Goal: Task Accomplishment & Management: Use online tool/utility

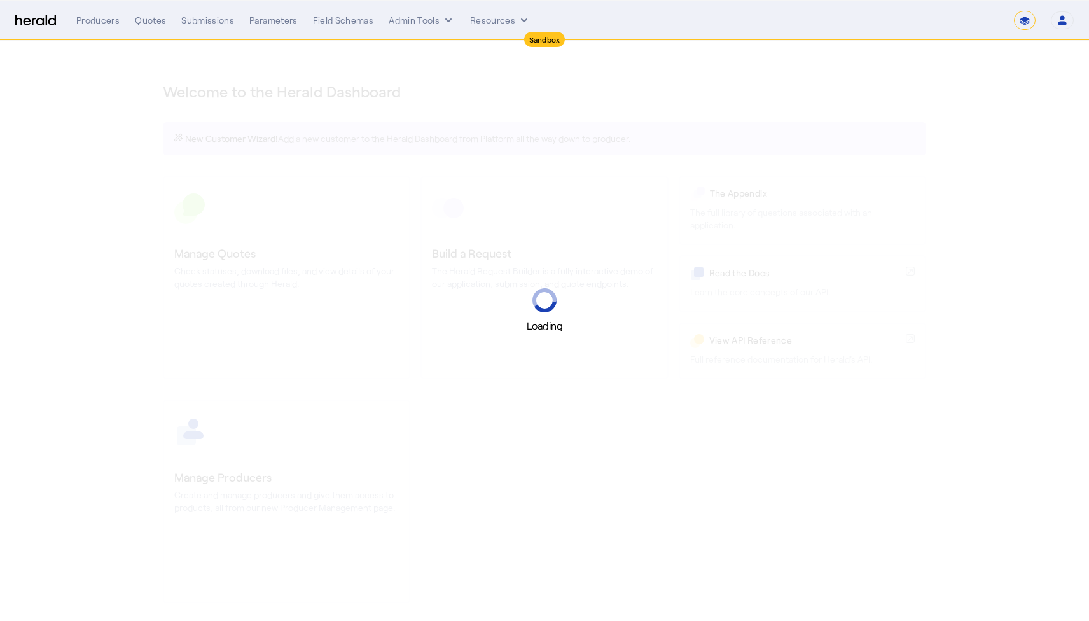
select select "*******"
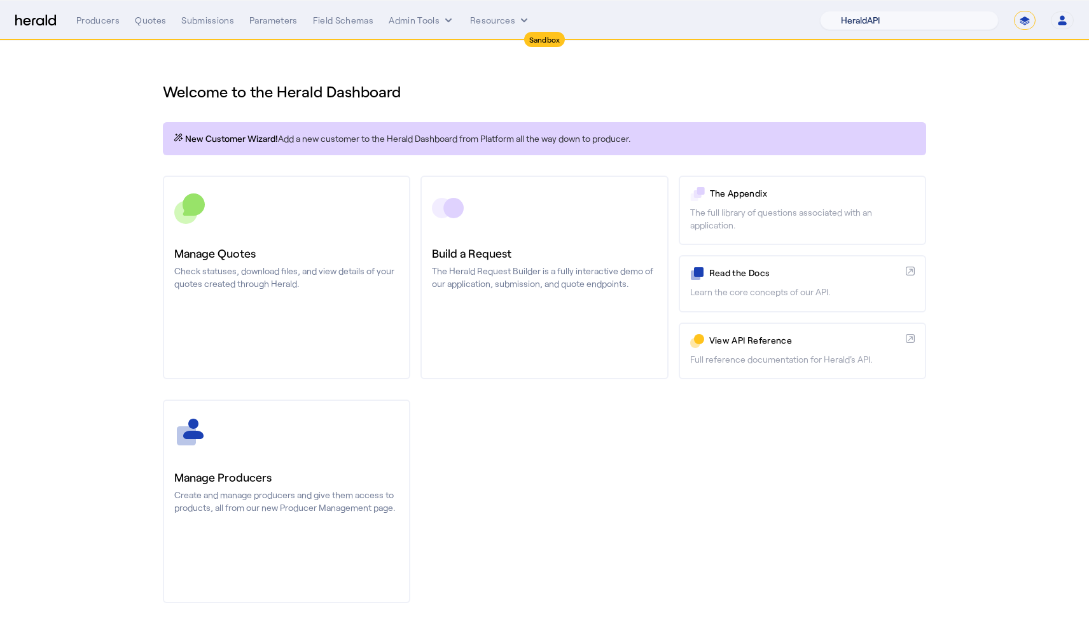
click at [926, 22] on select "1Fort Acrisure Acturis Affinity Advisors Affinity Risk Agentero AmWins Anzen Ao…" at bounding box center [909, 20] width 179 height 19
select select "pfm_h3db_crc"
click at [855, 11] on select "1Fort Acrisure Acturis Affinity Advisors Affinity Risk Agentero AmWins Anzen Ao…" at bounding box center [909, 20] width 179 height 19
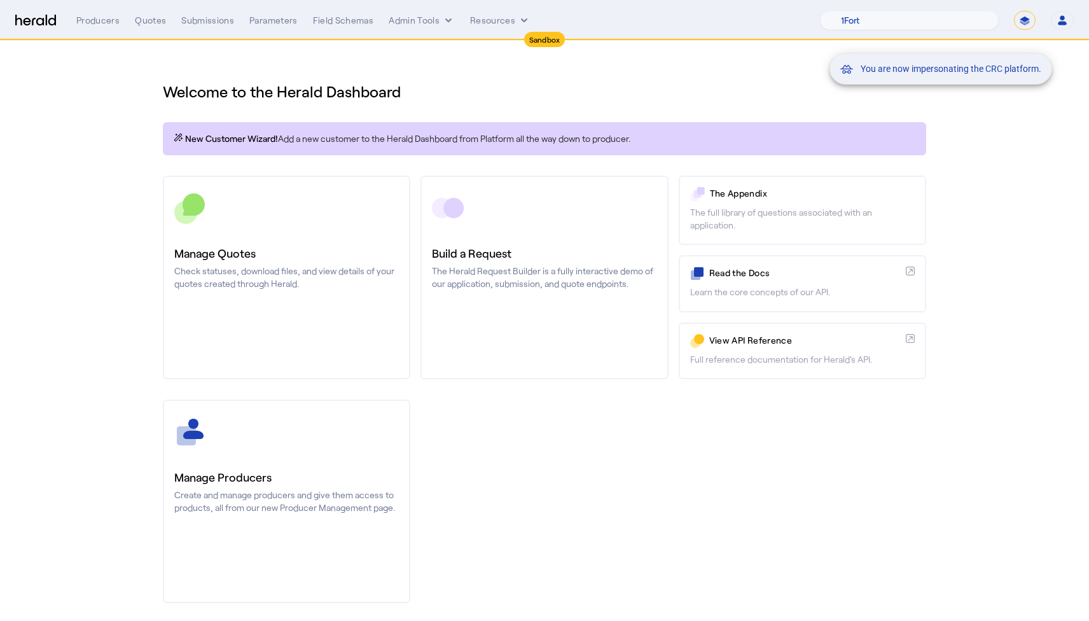
click at [150, 19] on div "You are now impersonating the CRC platform." at bounding box center [544, 310] width 1089 height 621
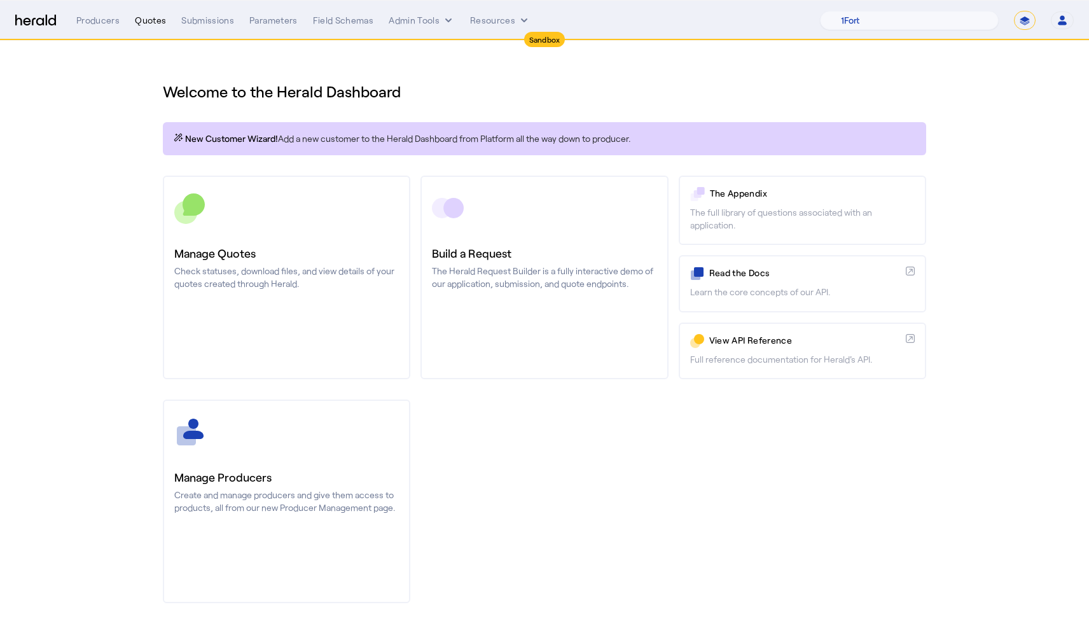
click at [150, 25] on div "Quotes" at bounding box center [150, 20] width 31 height 13
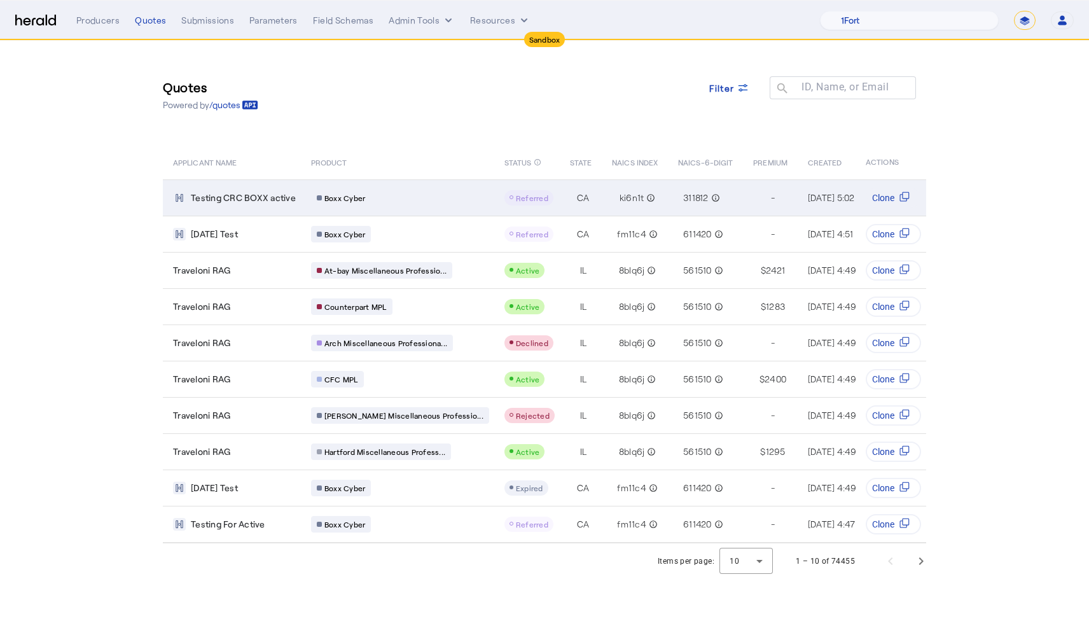
click at [271, 206] on td "Testing CRC BOXX active" at bounding box center [232, 197] width 138 height 36
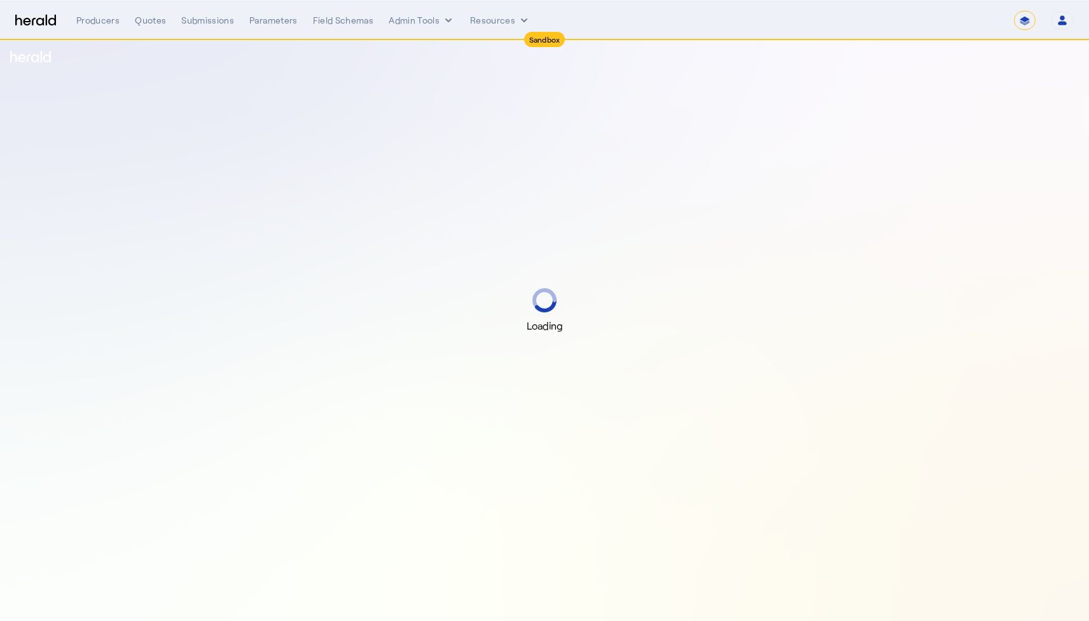
select select "*******"
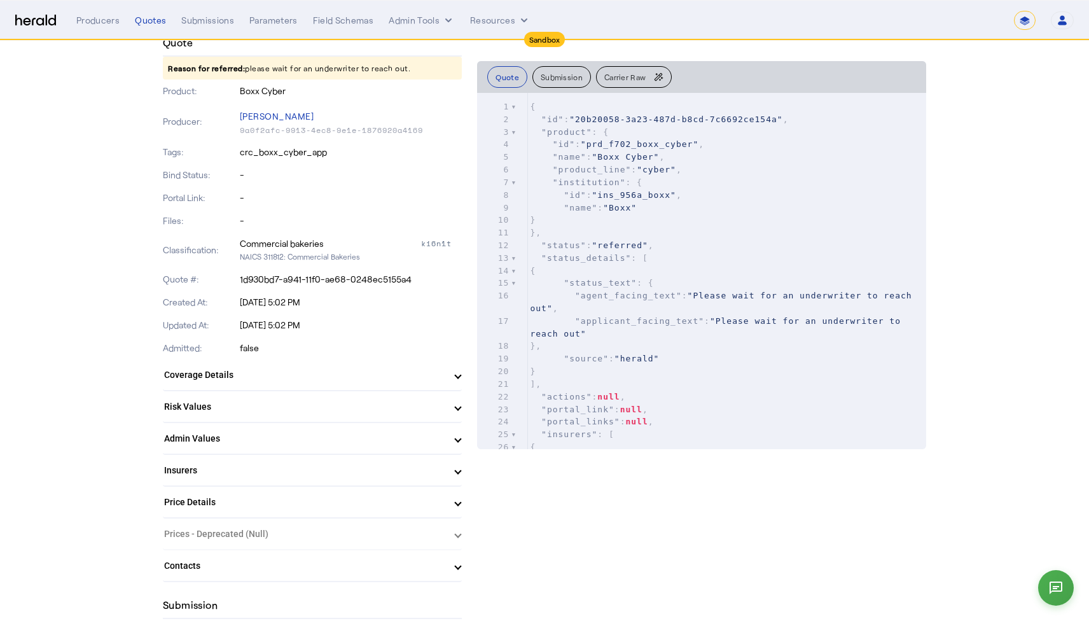
click at [344, 529] on herald-expansion-panel "Prices - Deprecated (Null) Null" at bounding box center [312, 535] width 299 height 32
click at [344, 499] on mat-panel-title "Price Details" at bounding box center [304, 502] width 281 height 13
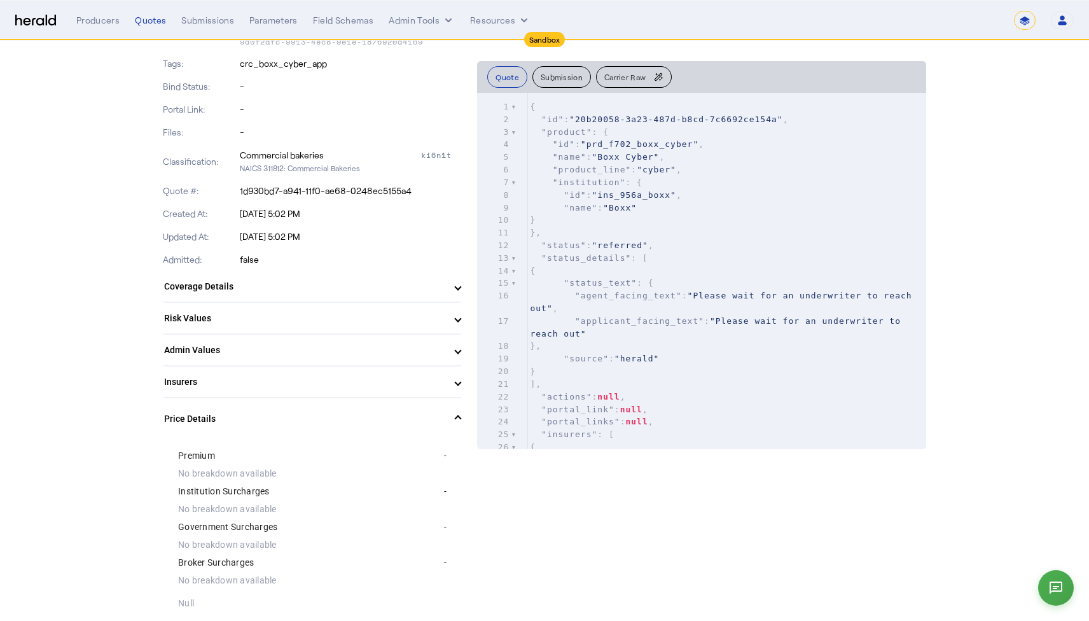
scroll to position [312, 0]
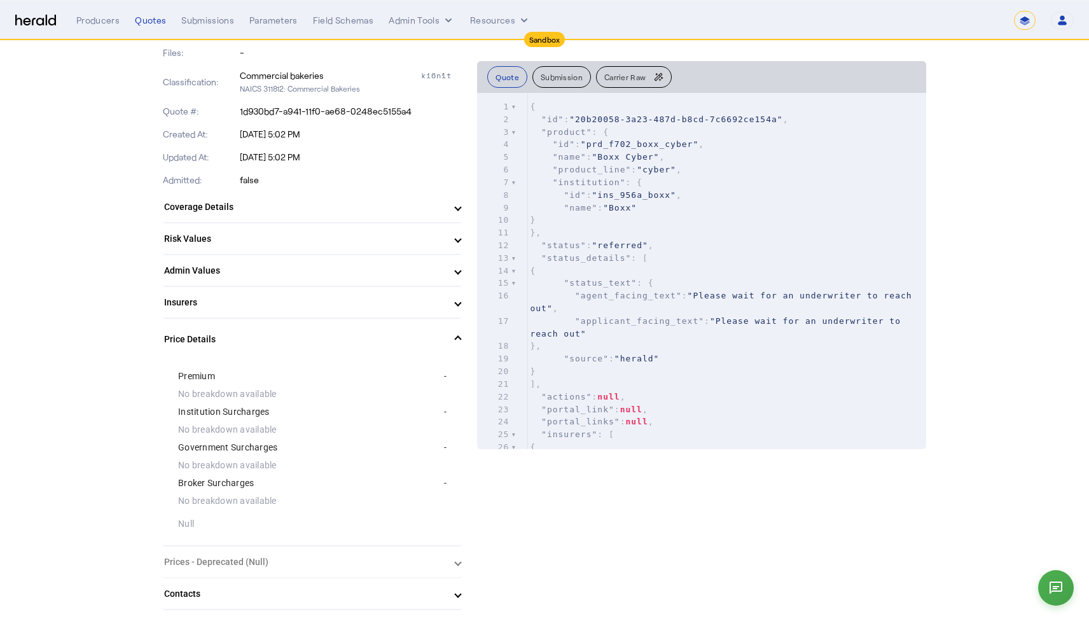
click at [354, 340] on mat-panel-title "Price Details" at bounding box center [304, 339] width 281 height 13
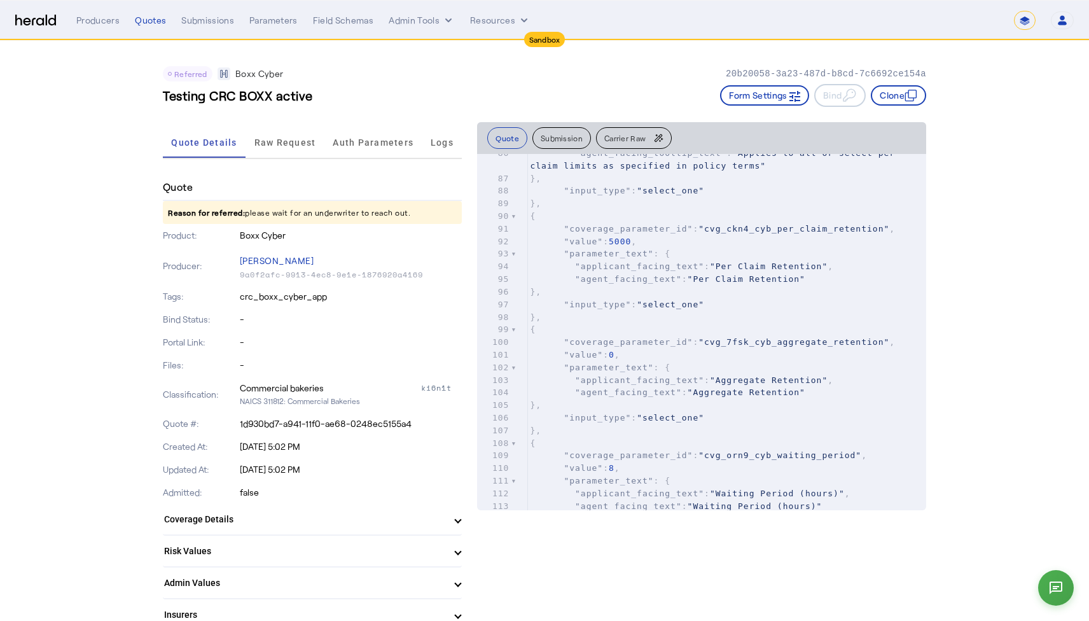
scroll to position [0, 0]
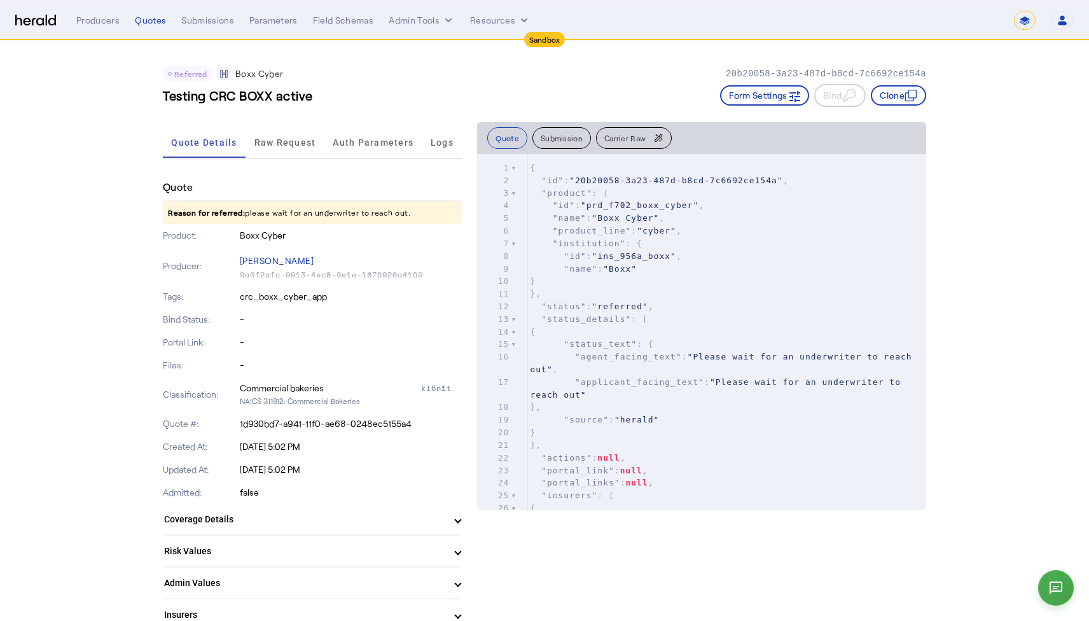
click at [153, 23] on div "Quotes" at bounding box center [150, 20] width 31 height 13
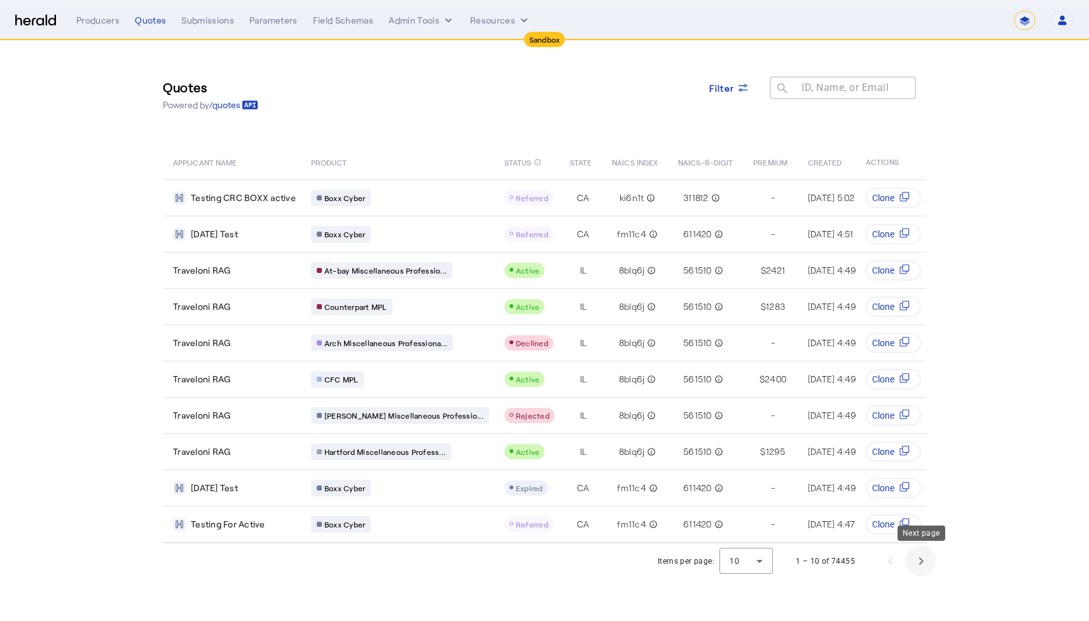
click at [918, 562] on span "Next page" at bounding box center [921, 561] width 31 height 31
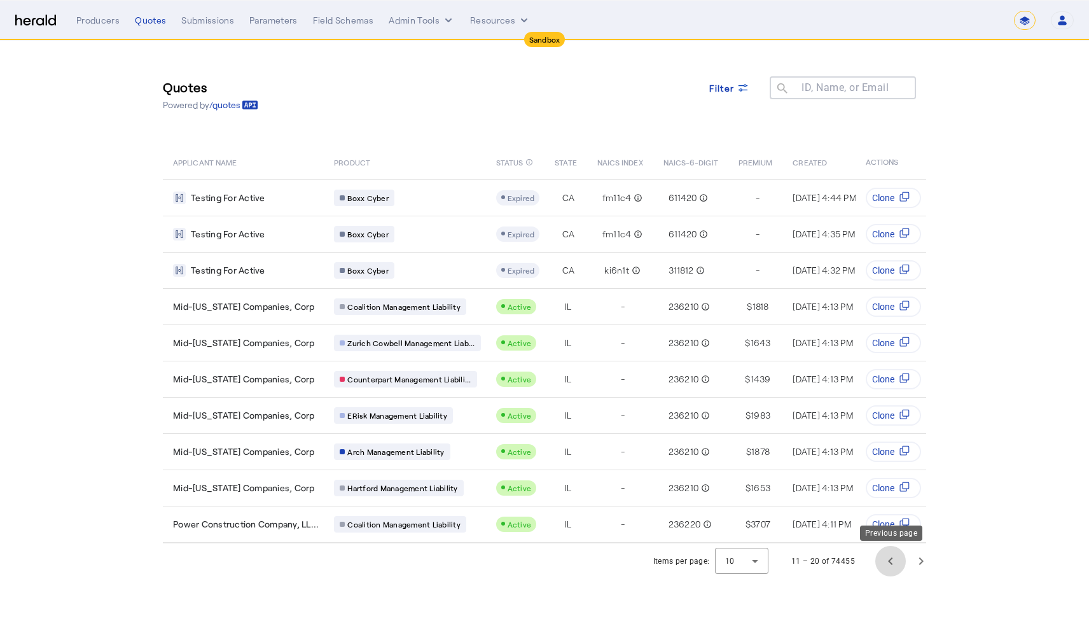
click at [896, 566] on span "Previous page" at bounding box center [891, 561] width 31 height 31
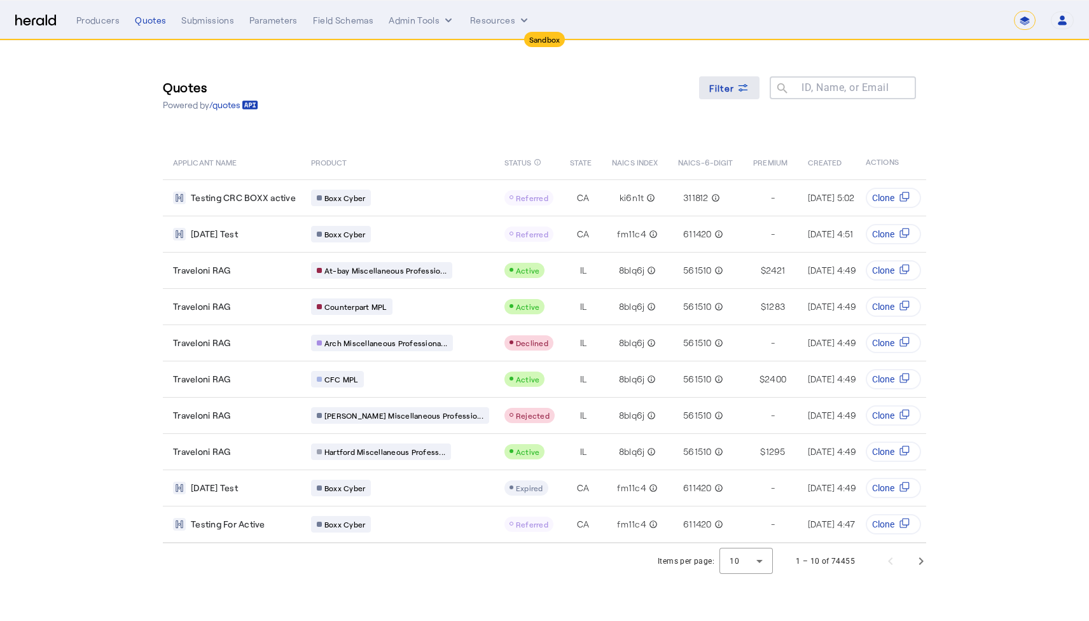
click at [734, 88] on div "Filter" at bounding box center [729, 87] width 41 height 13
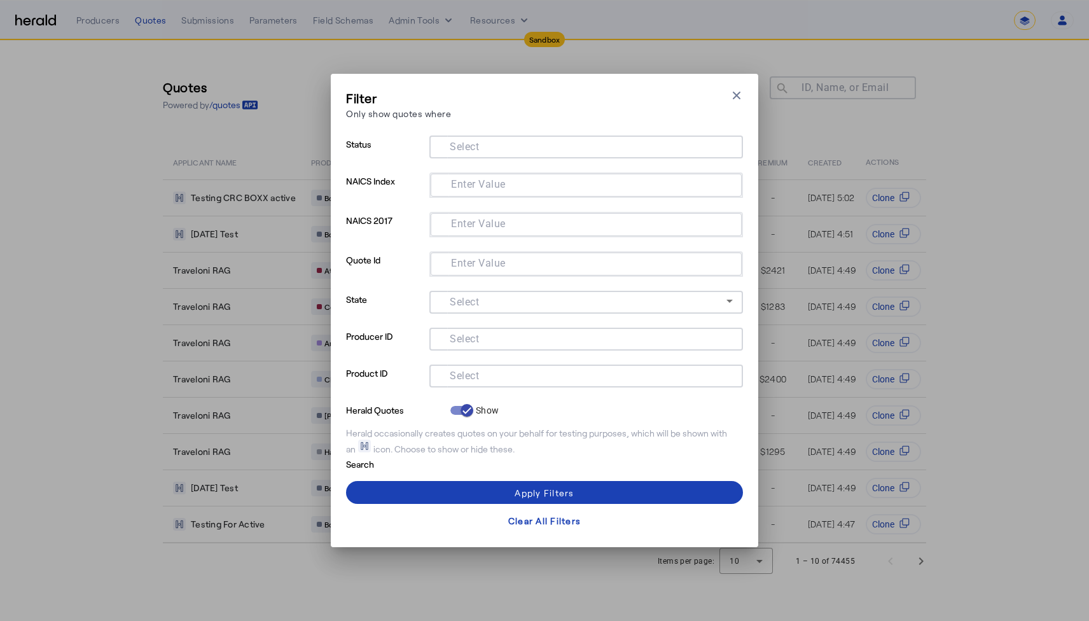
click at [542, 368] on input "Select" at bounding box center [584, 374] width 288 height 15
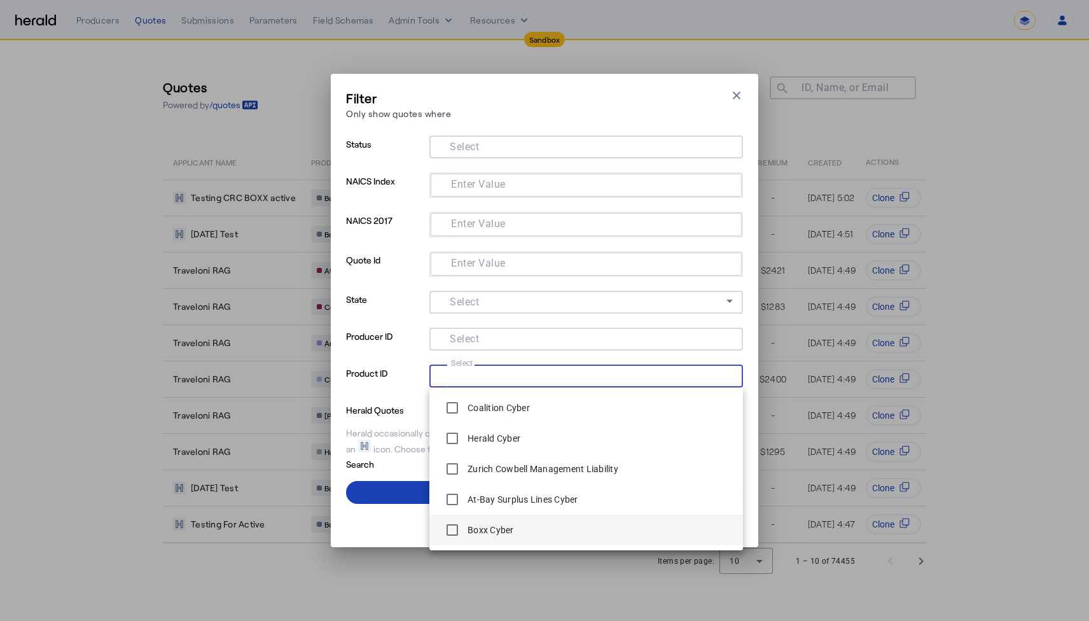
click at [490, 528] on label "Boxx Cyber" at bounding box center [489, 530] width 49 height 13
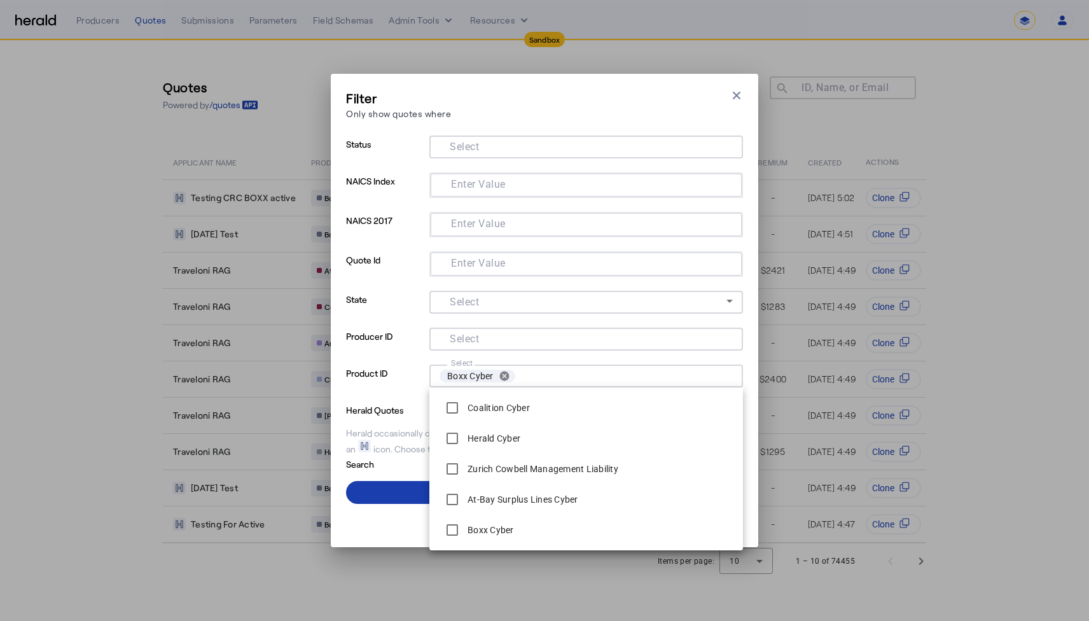
click at [391, 497] on span at bounding box center [544, 492] width 397 height 31
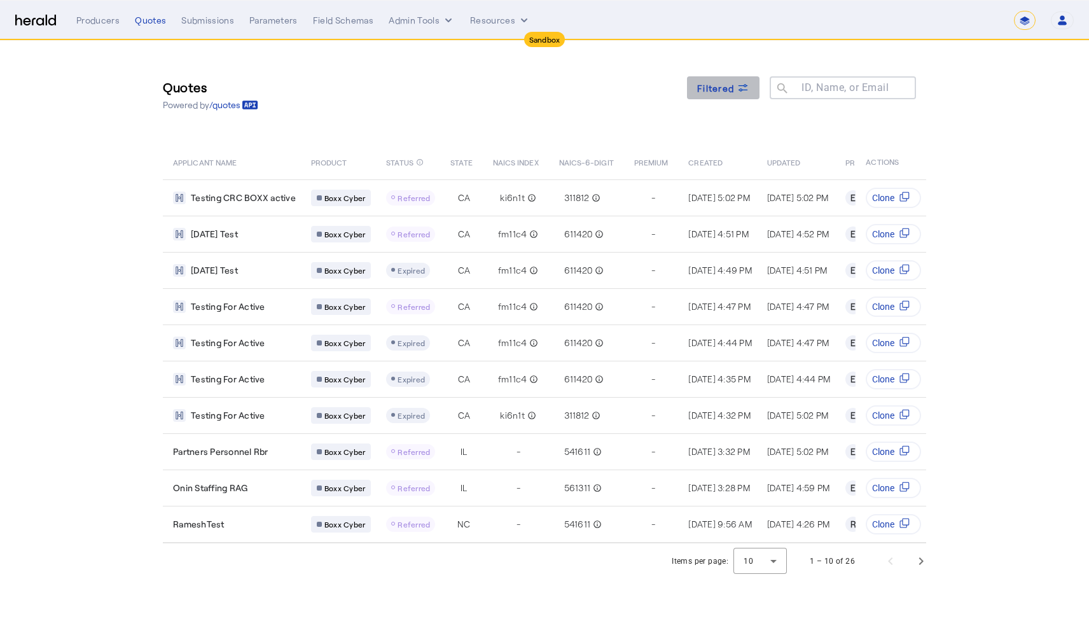
click at [733, 81] on span "Filtered" at bounding box center [715, 87] width 37 height 13
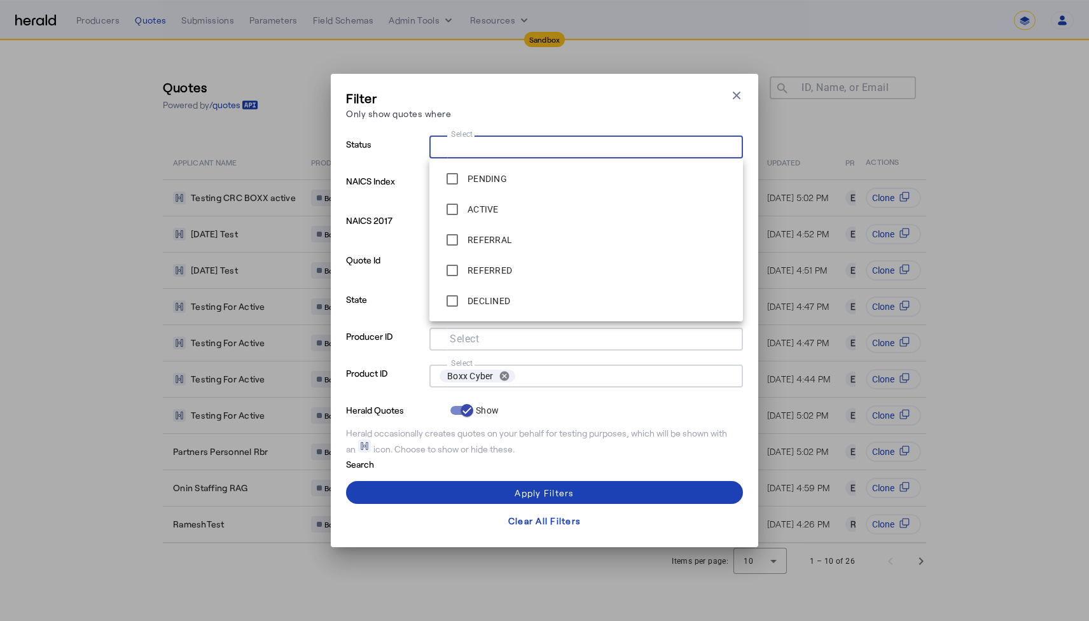
click at [582, 149] on input "Select" at bounding box center [584, 145] width 288 height 15
click at [520, 206] on span "ACTIVE" at bounding box center [586, 209] width 293 height 25
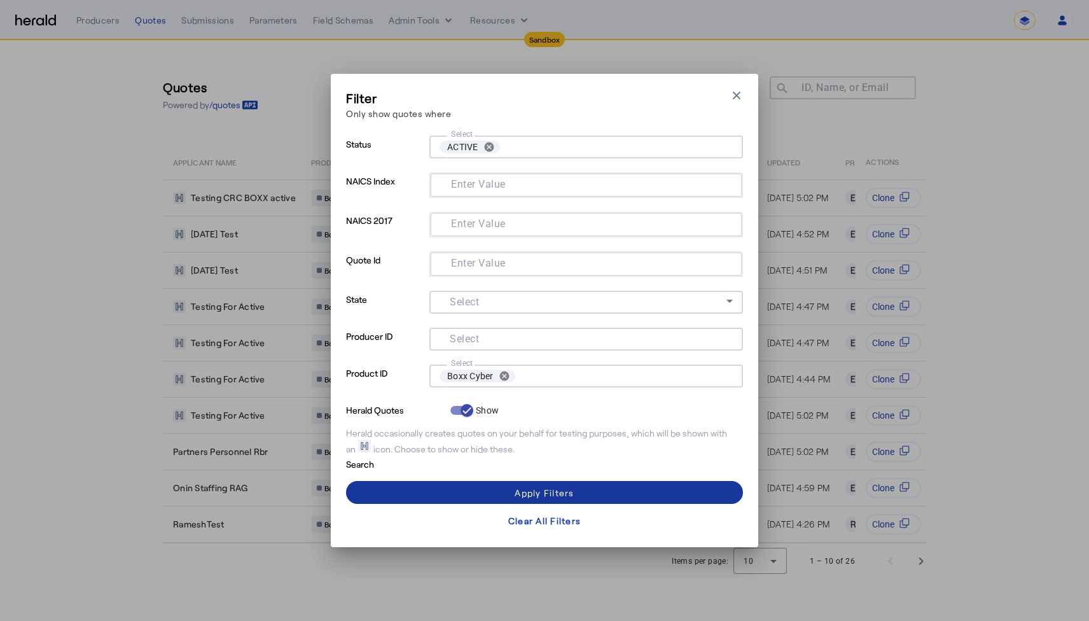
click at [484, 496] on span at bounding box center [544, 492] width 397 height 31
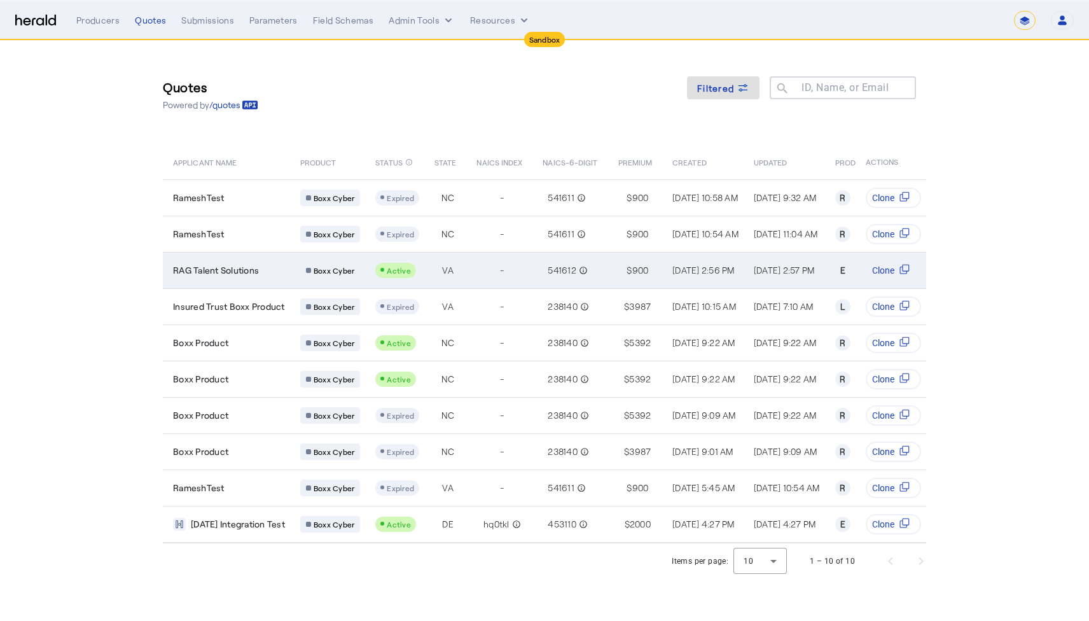
click at [270, 270] on div "RAG Talent Solutions" at bounding box center [229, 270] width 112 height 13
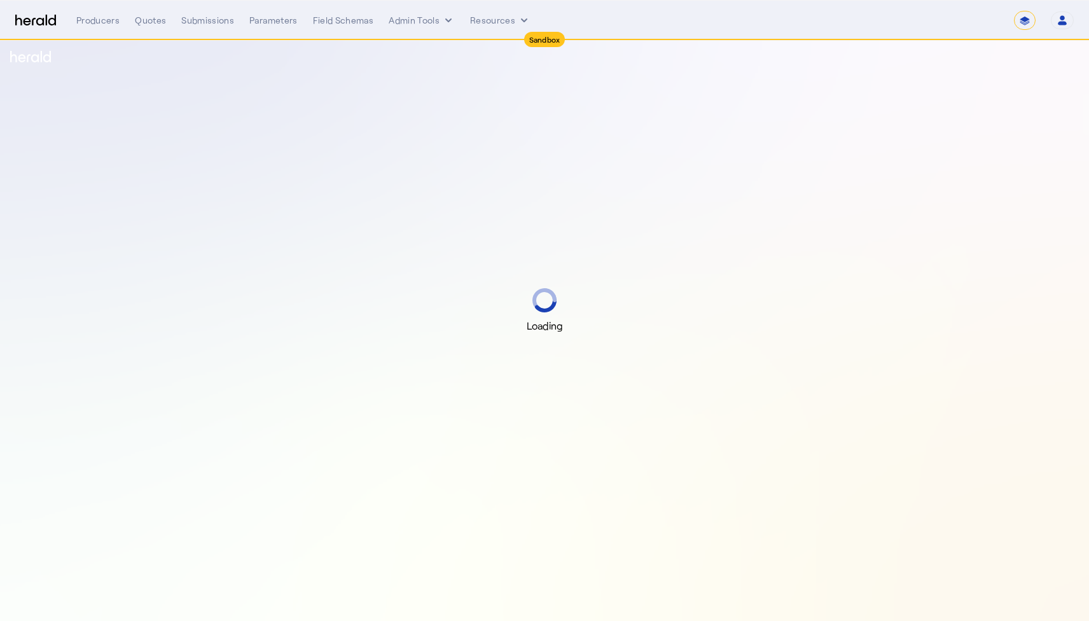
select select "*******"
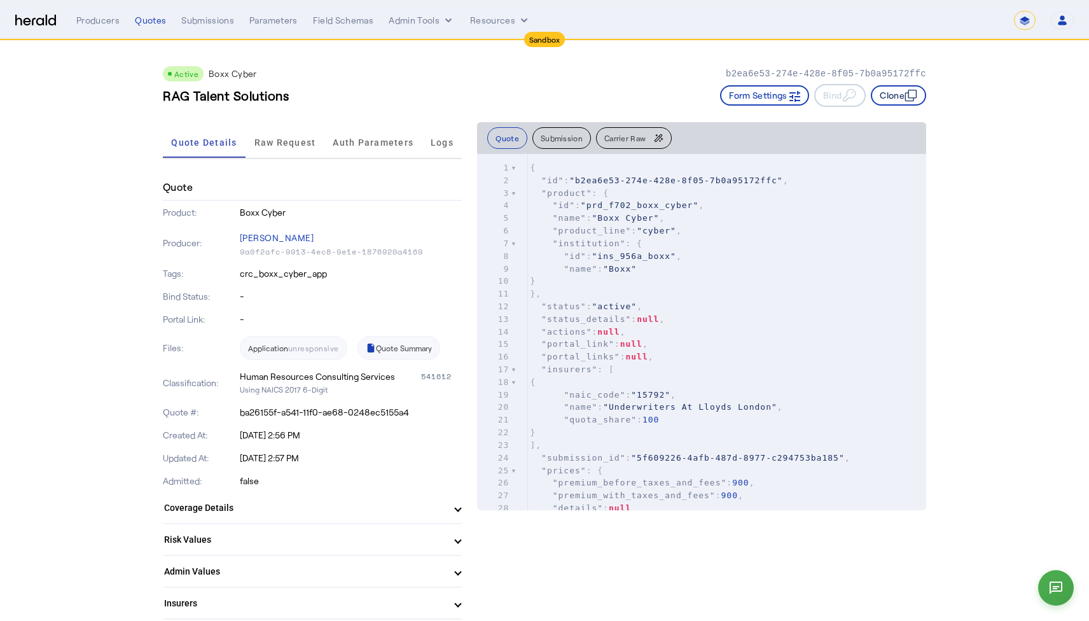
click at [890, 94] on button "Clone" at bounding box center [898, 95] width 55 height 20
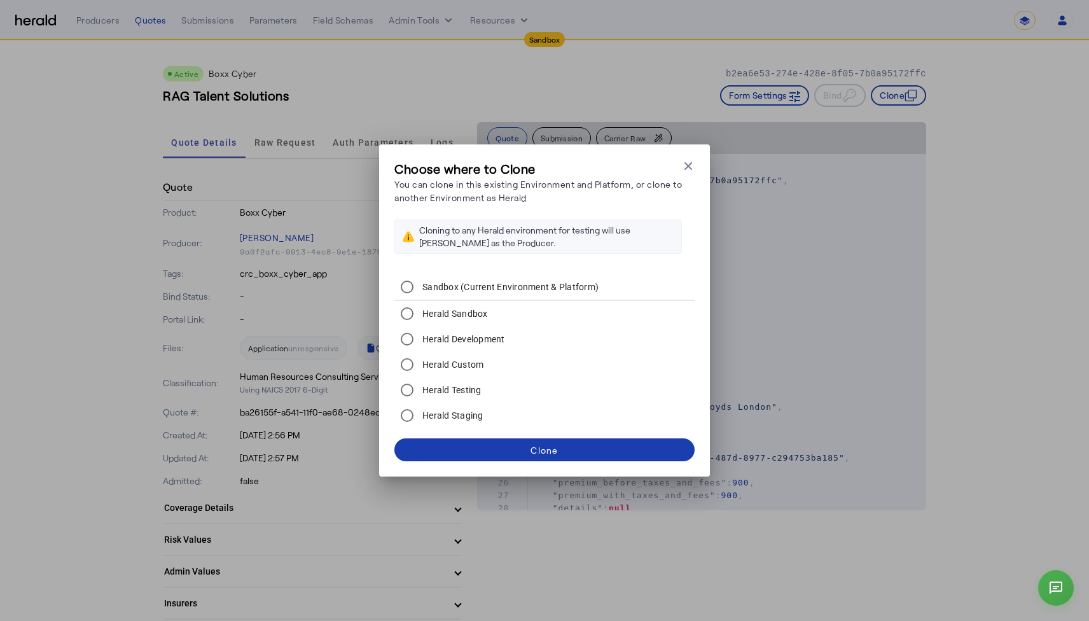
click at [512, 447] on span at bounding box center [545, 450] width 300 height 31
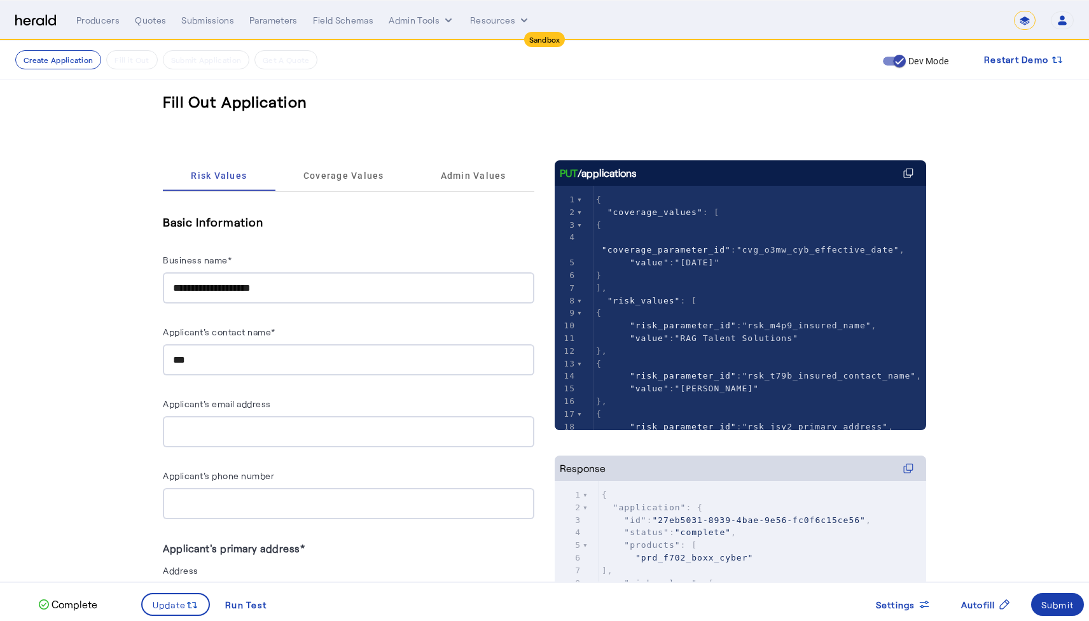
click at [1052, 601] on div "Submit" at bounding box center [1058, 604] width 33 height 13
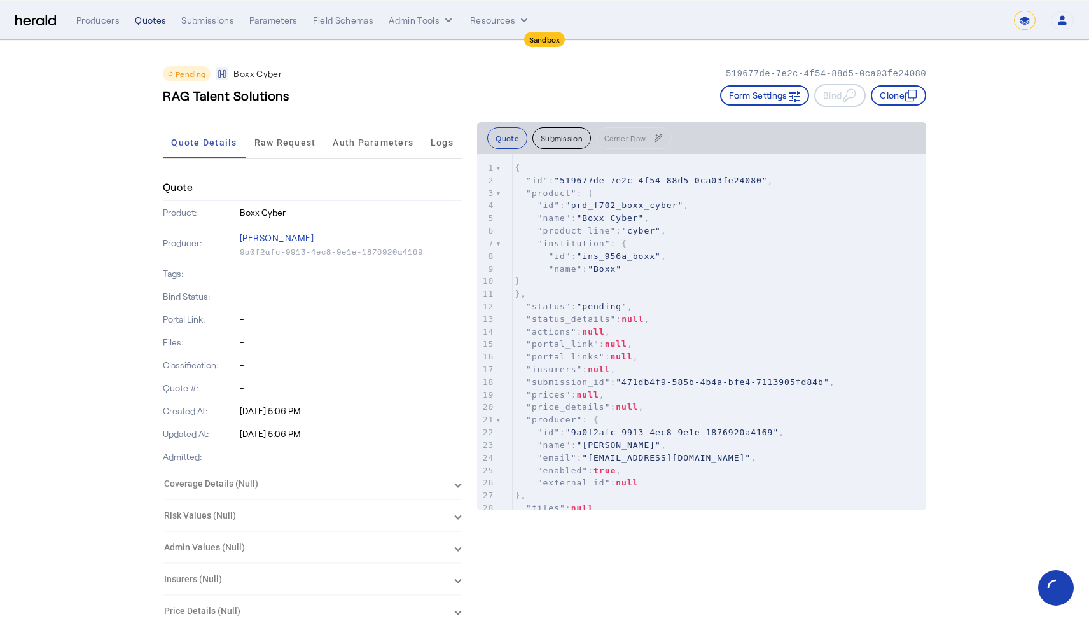
click at [152, 26] on div "Quotes" at bounding box center [150, 20] width 31 height 13
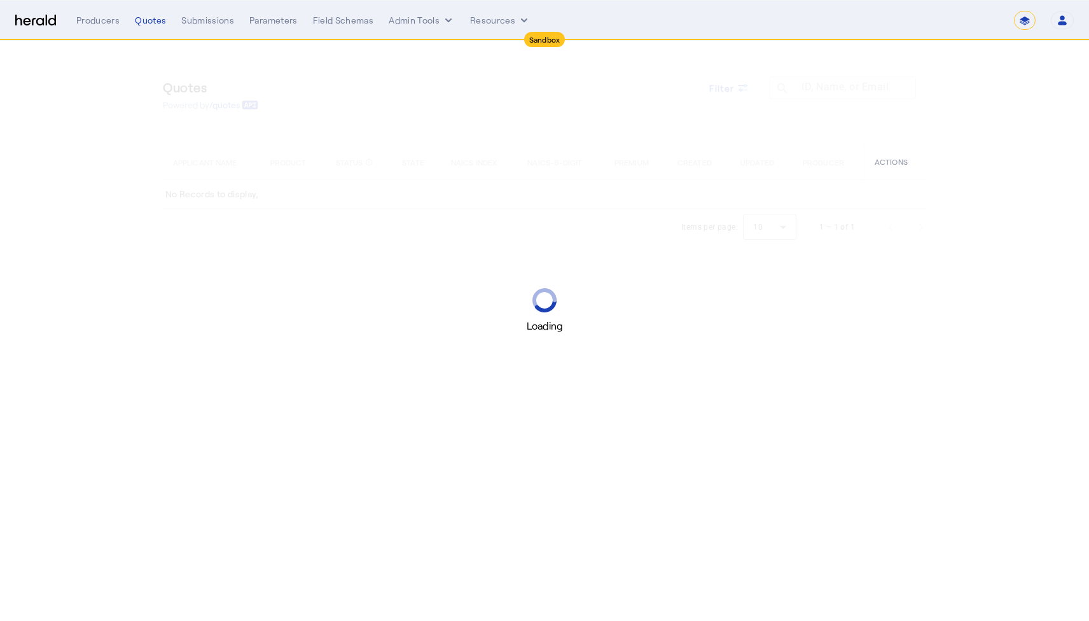
select select "*******"
select select "pfm_h3db_crc"
select select "*******"
select select "pfm_h3db_crc"
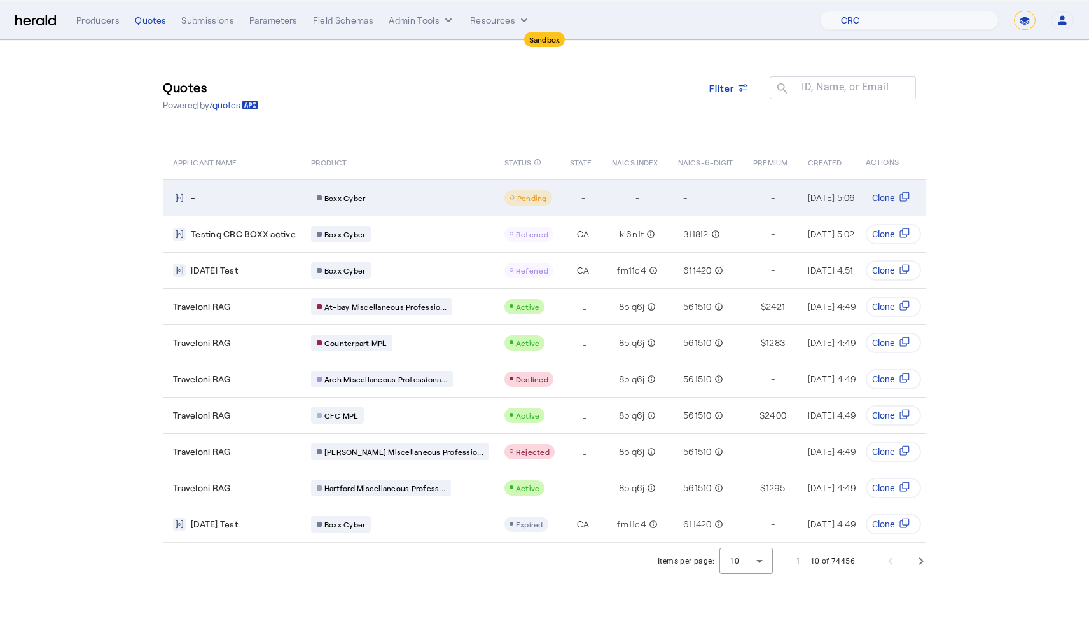
click at [316, 192] on div "Boxx Cyber" at bounding box center [341, 198] width 60 height 17
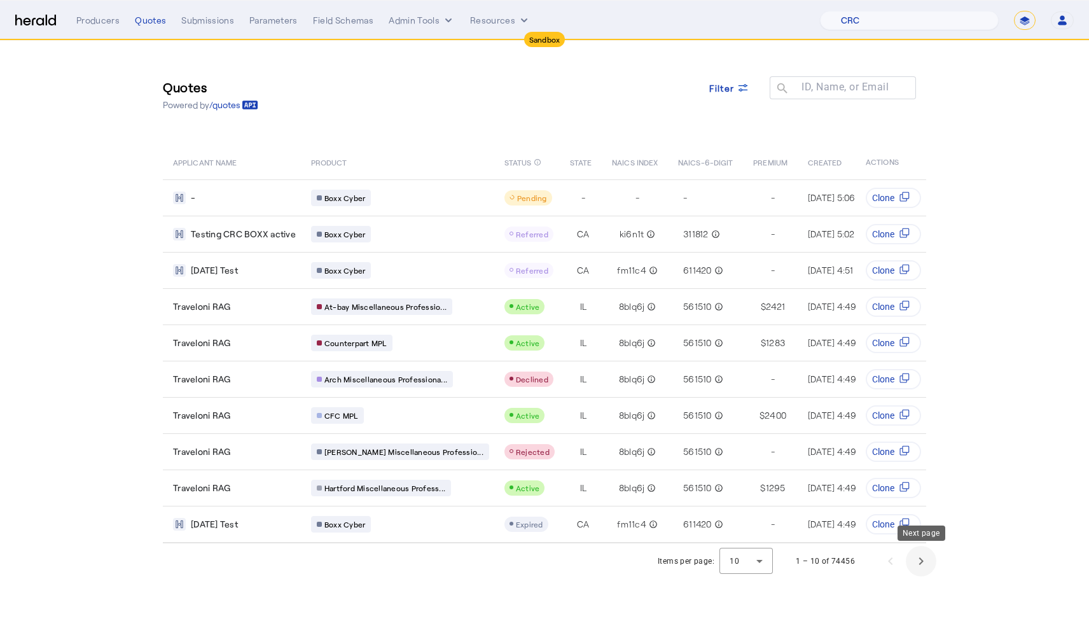
click at [930, 564] on span "Next page" at bounding box center [921, 561] width 31 height 31
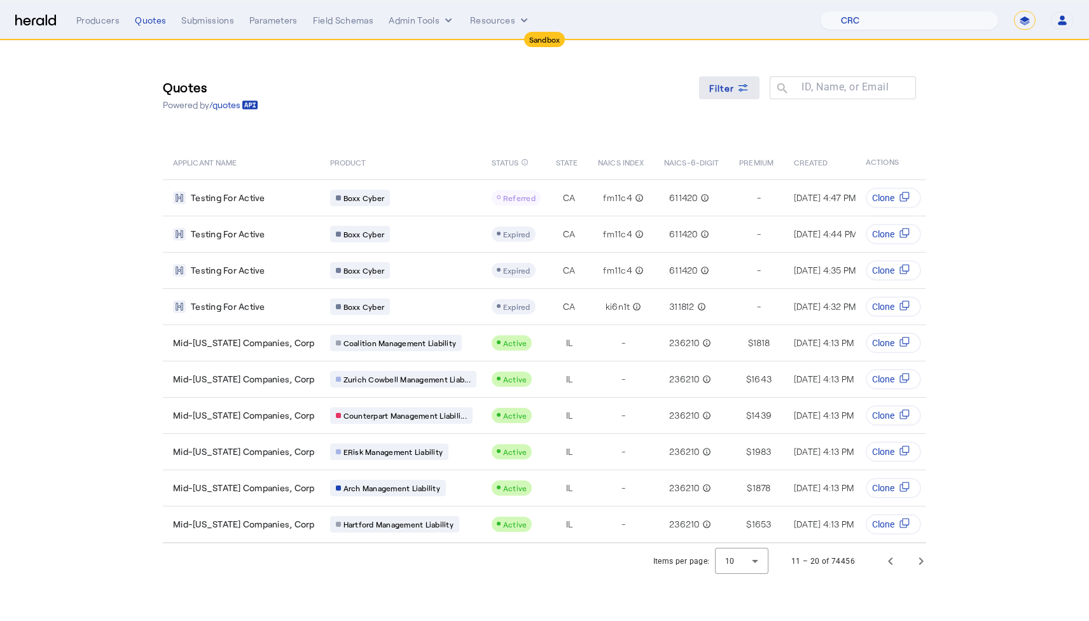
click at [733, 87] on span "Filter" at bounding box center [721, 87] width 25 height 13
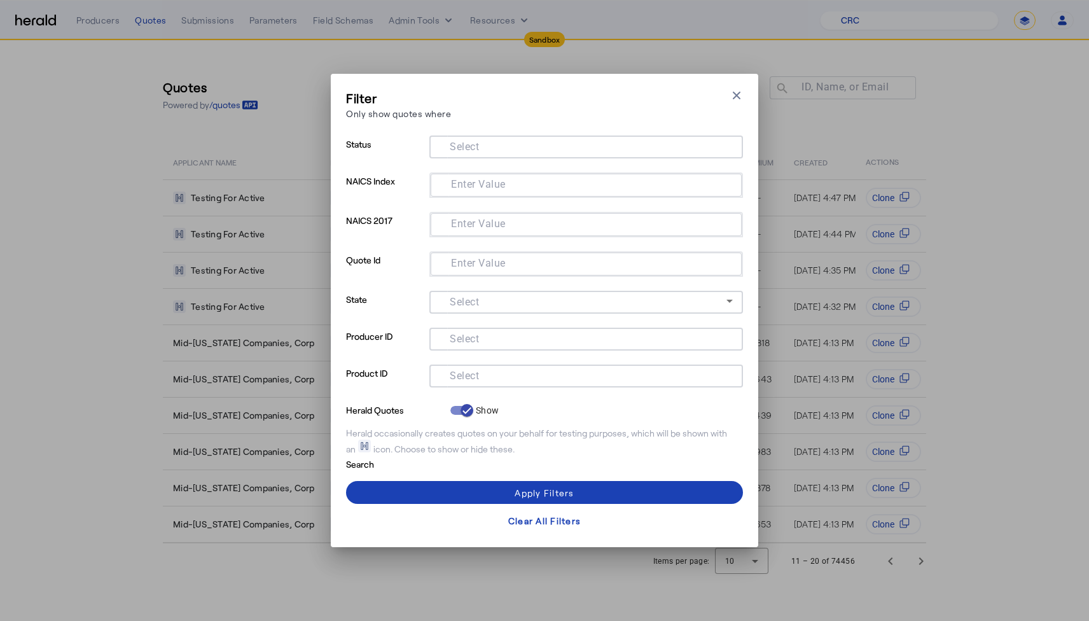
click at [503, 337] on input "Select" at bounding box center [584, 337] width 288 height 15
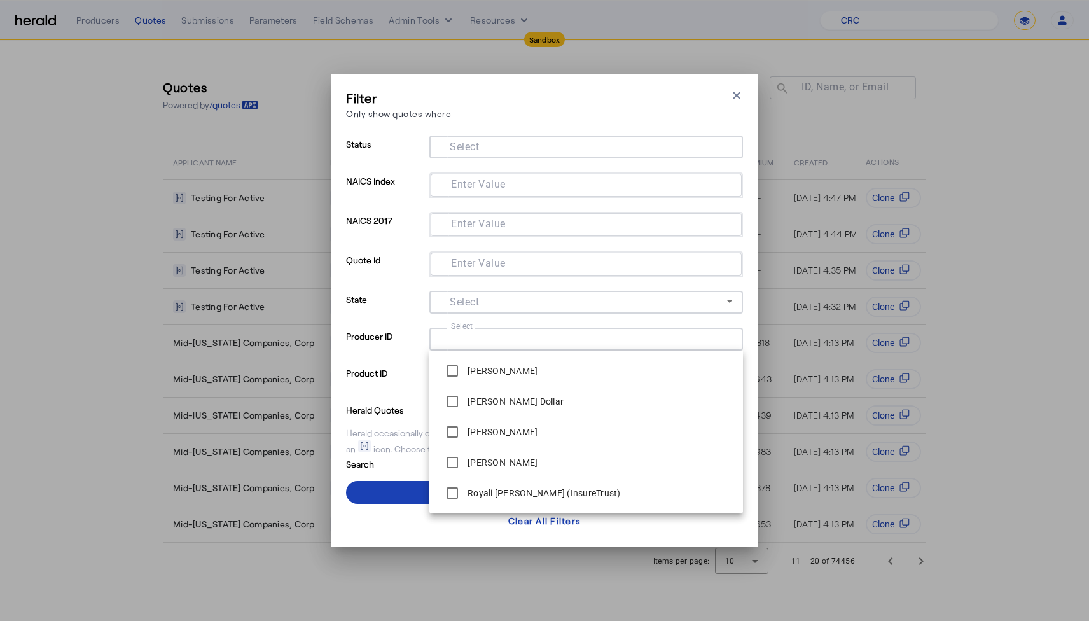
click at [401, 339] on p "Producer ID" at bounding box center [385, 346] width 78 height 37
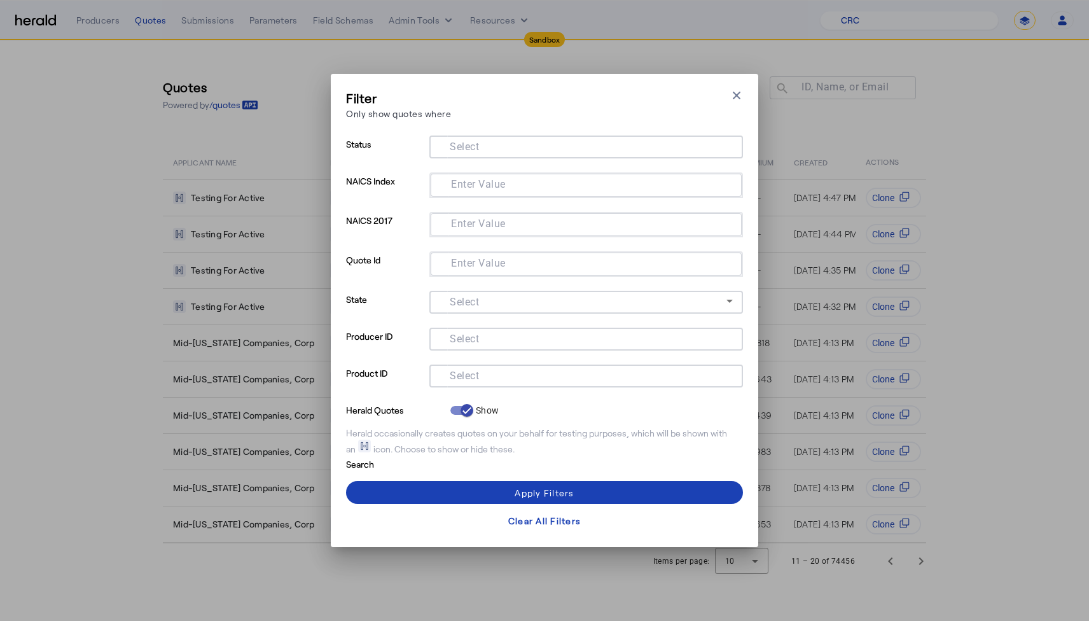
click at [440, 365] on div at bounding box center [586, 376] width 293 height 23
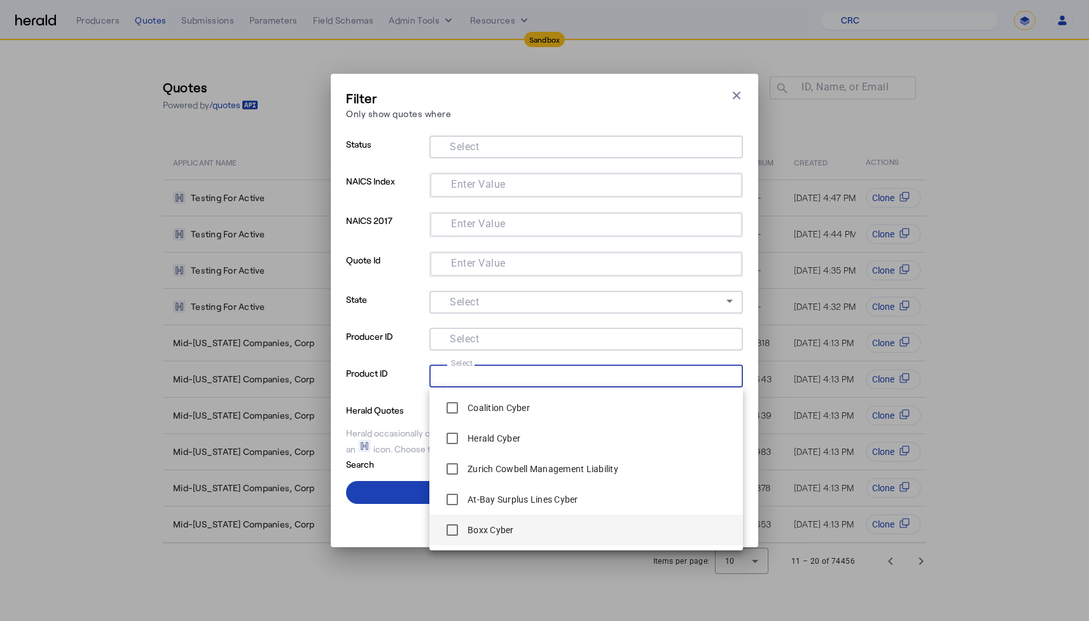
click at [469, 525] on label "Boxx Cyber" at bounding box center [489, 530] width 49 height 13
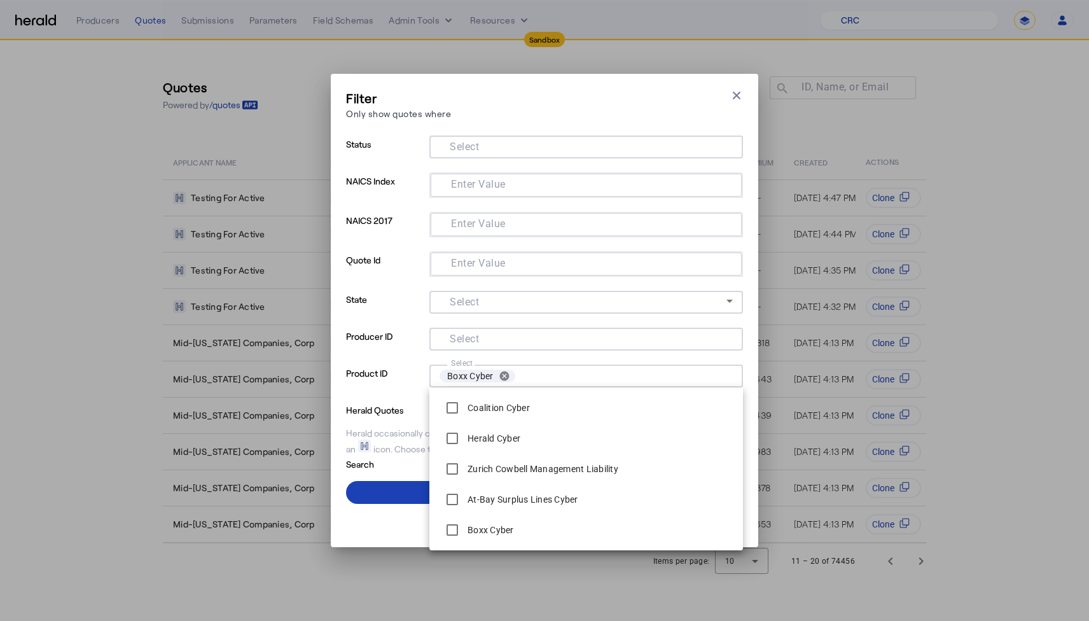
click at [403, 372] on p "Product ID" at bounding box center [385, 383] width 78 height 37
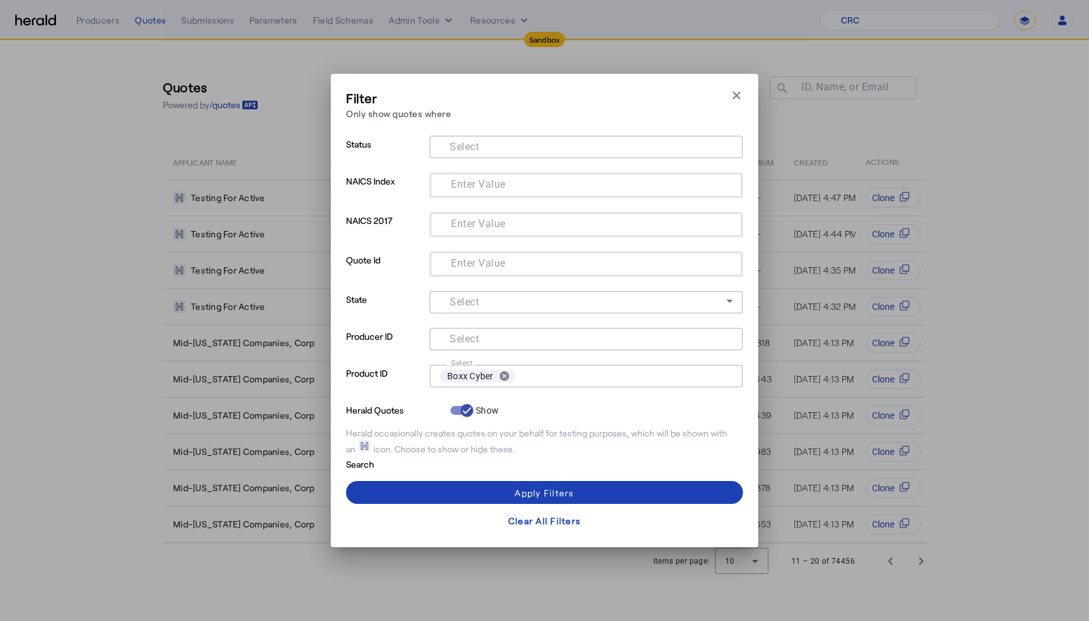
click at [465, 144] on mat-label "Select" at bounding box center [464, 147] width 29 height 12
click at [465, 144] on input "Select" at bounding box center [584, 145] width 288 height 15
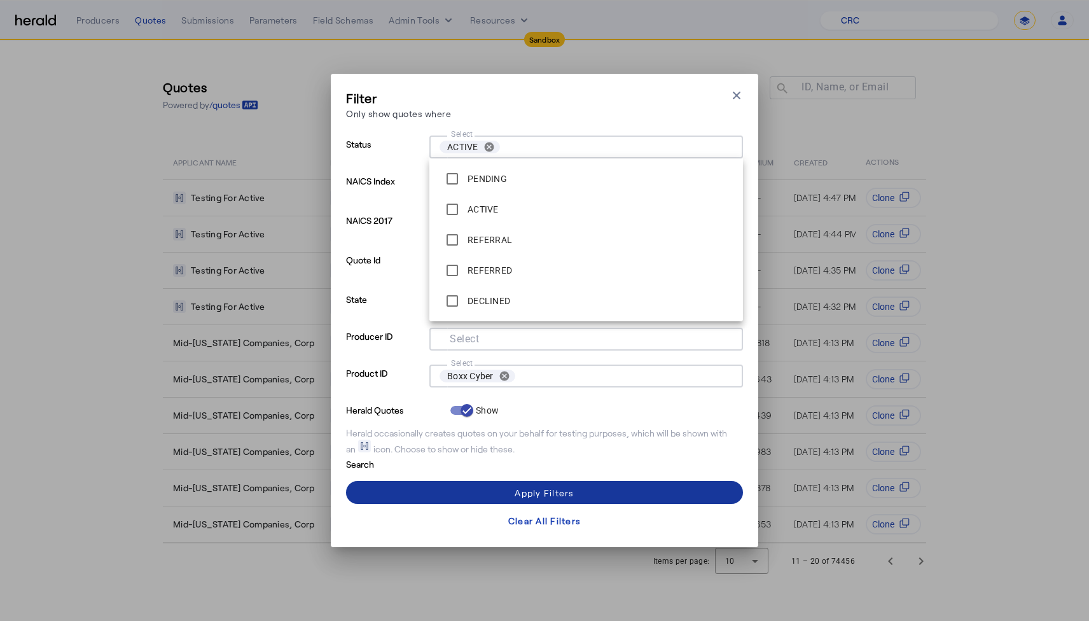
click at [498, 489] on span at bounding box center [544, 492] width 397 height 31
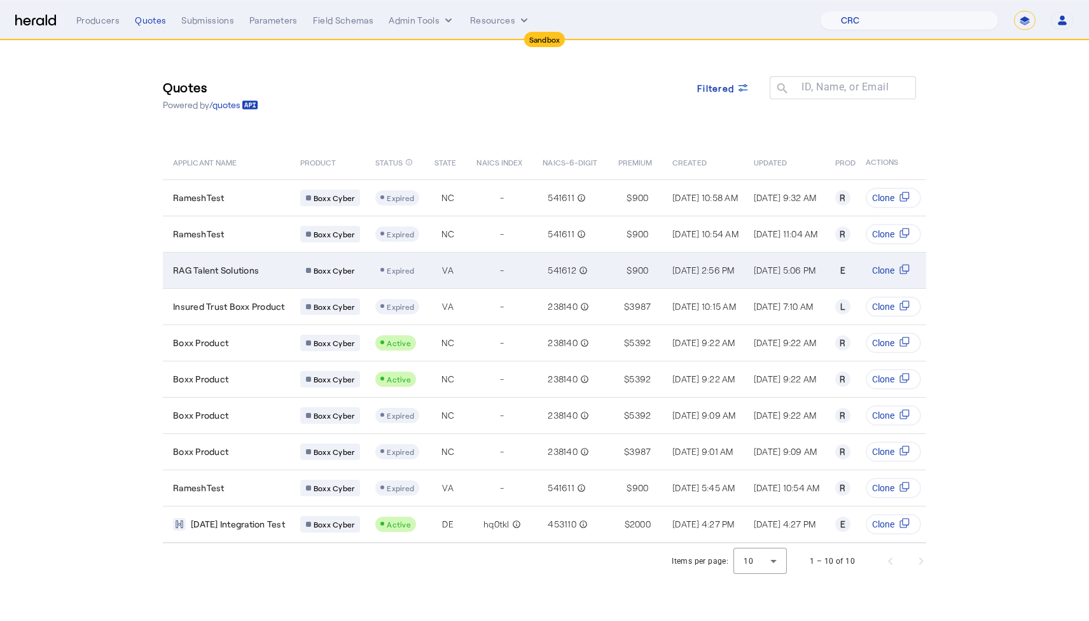
click at [284, 270] on div "RAG Talent Solutions" at bounding box center [229, 270] width 112 height 13
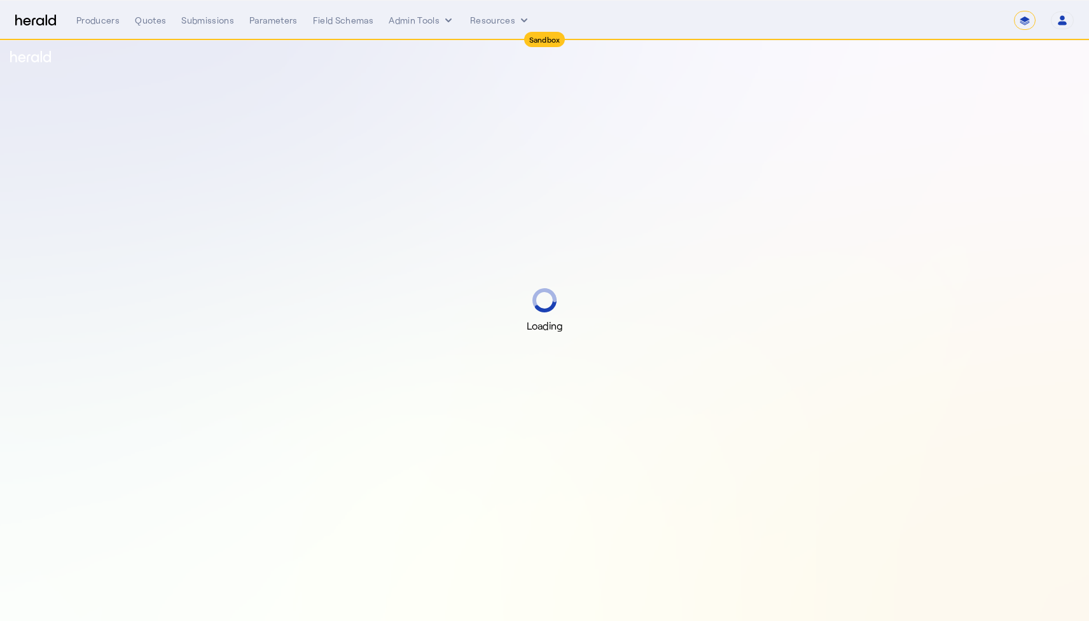
select select "*******"
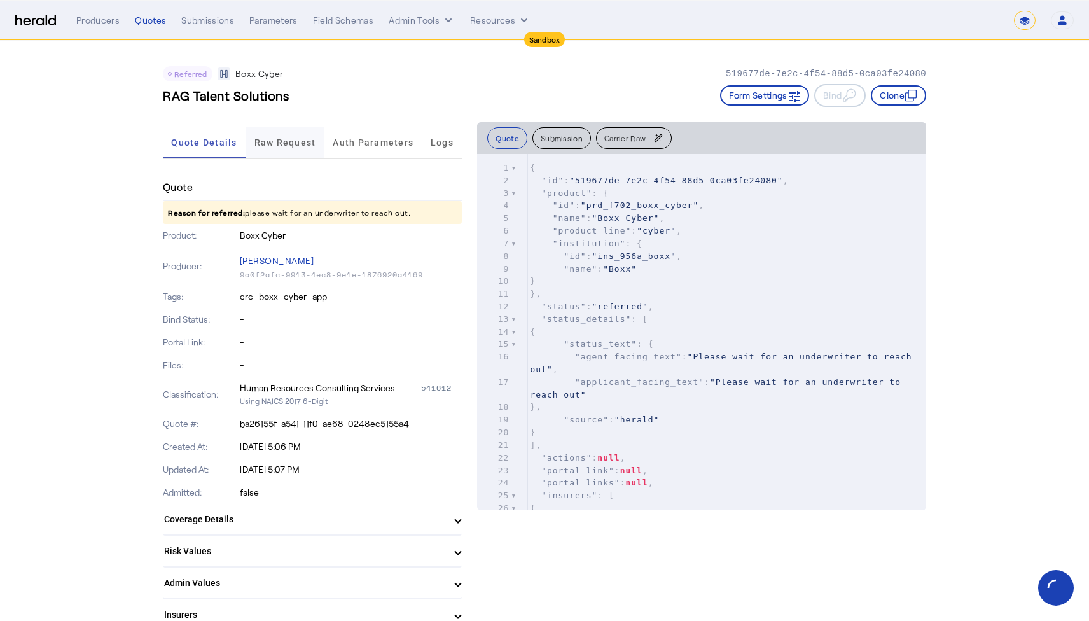
click at [305, 138] on span "Raw Request" at bounding box center [286, 142] width 62 height 9
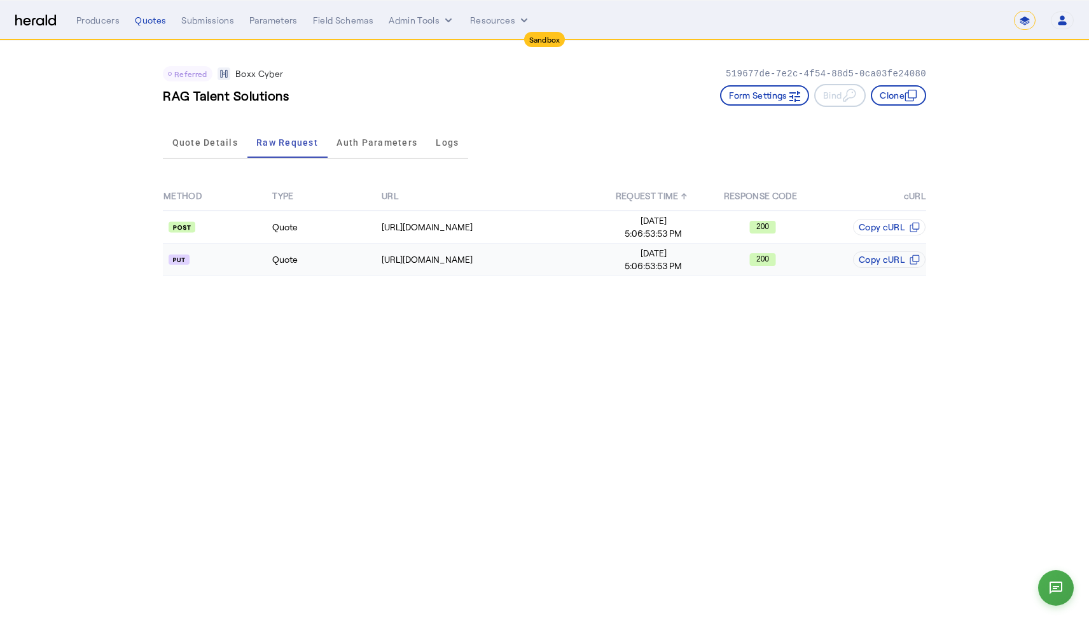
click at [344, 260] on td "Quote" at bounding box center [326, 260] width 109 height 32
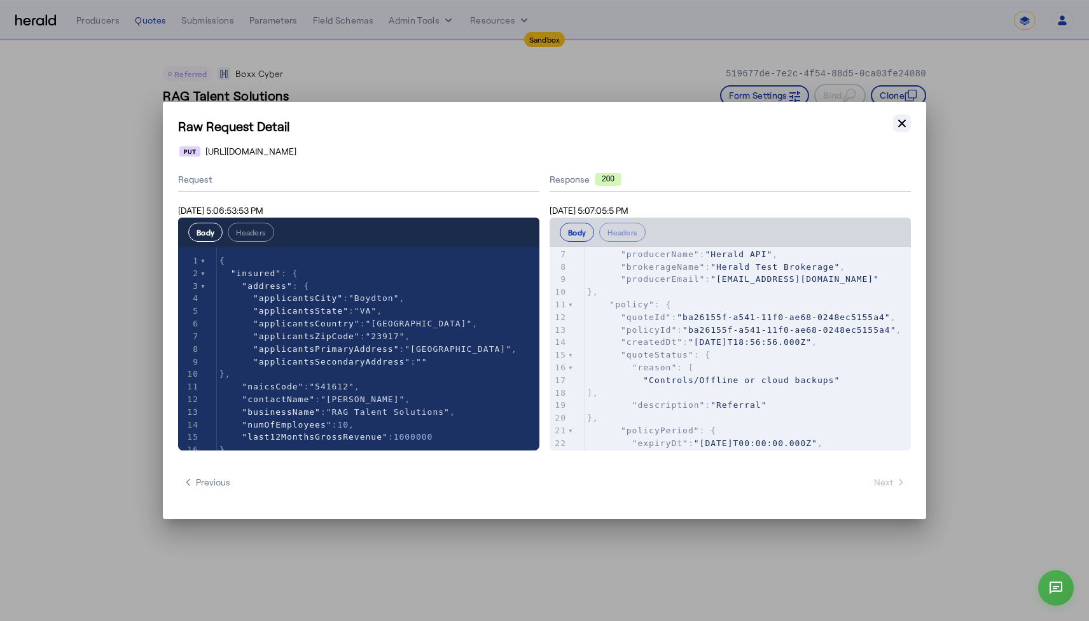
click at [900, 127] on icon "button" at bounding box center [902, 123] width 13 height 13
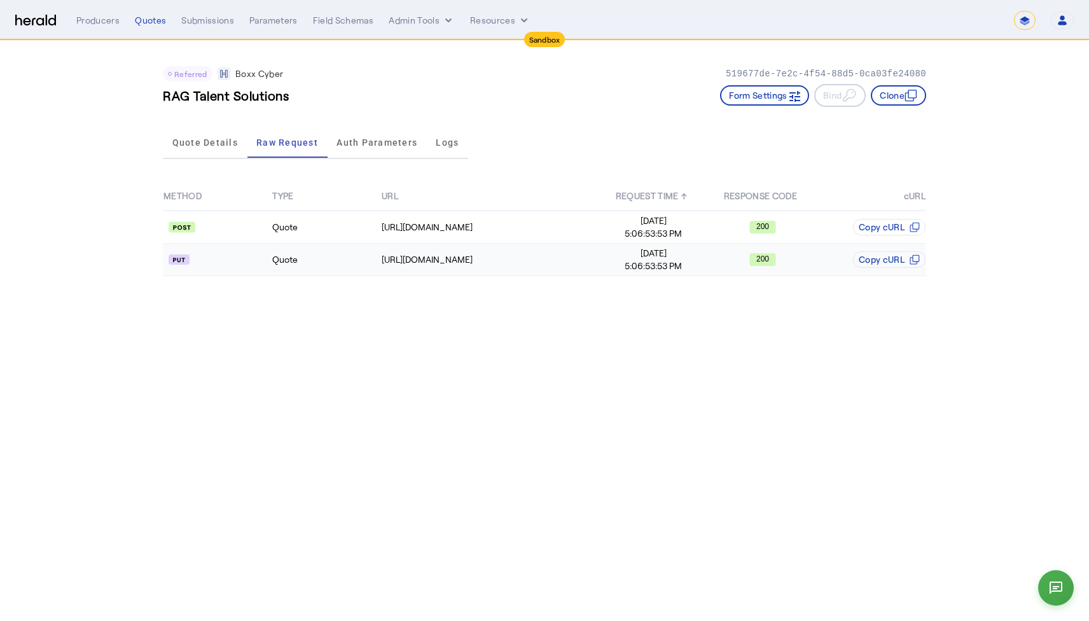
click at [307, 259] on td "Quote" at bounding box center [326, 260] width 109 height 32
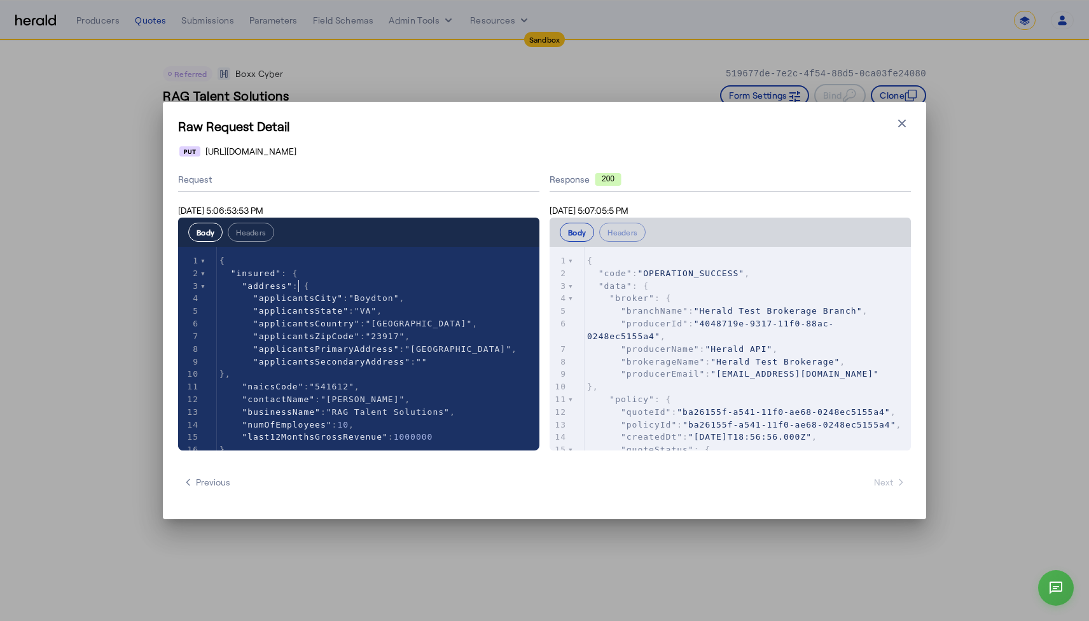
type textarea "**********"
drag, startPoint x: 300, startPoint y: 282, endPoint x: 431, endPoint y: 251, distance: 134.7
type textarea "**********"
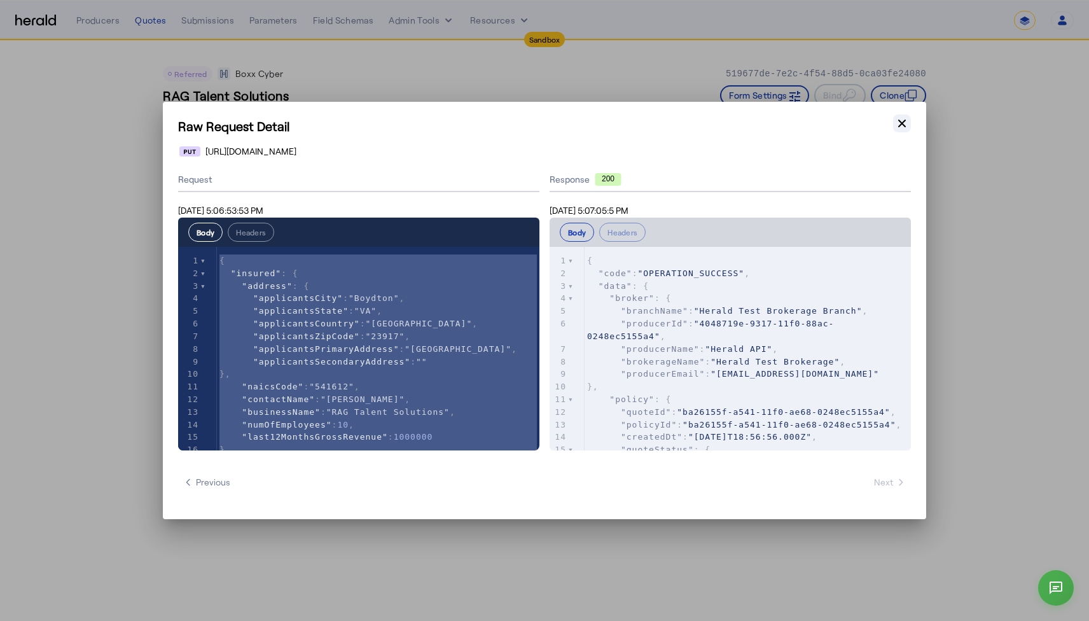
click at [900, 122] on icon "button" at bounding box center [902, 124] width 8 height 8
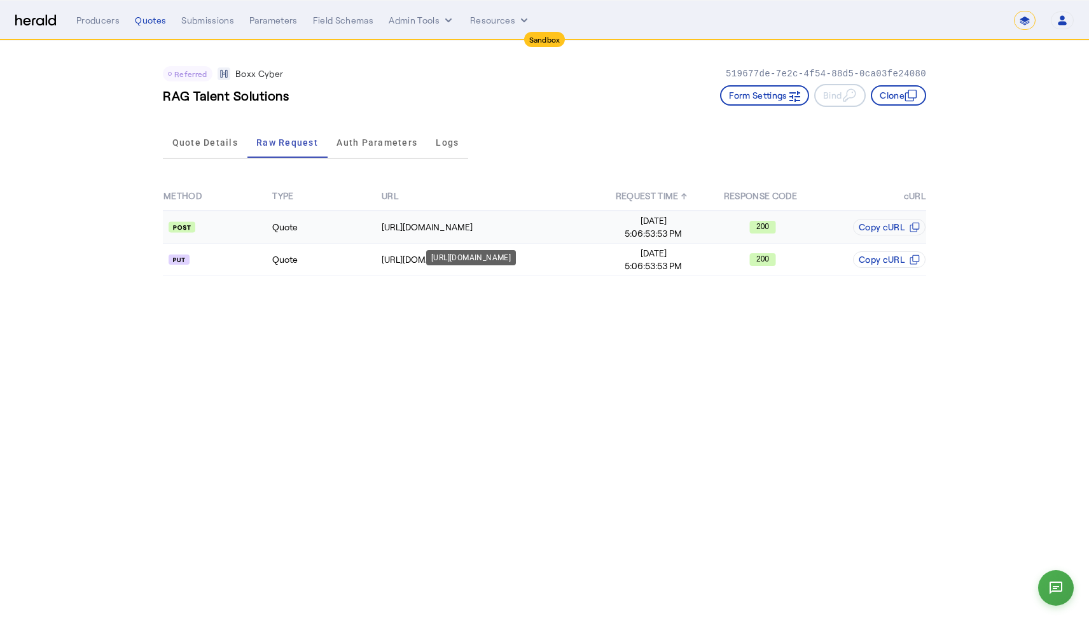
click at [431, 233] on div "[URL][DOMAIN_NAME]" at bounding box center [490, 227] width 217 height 13
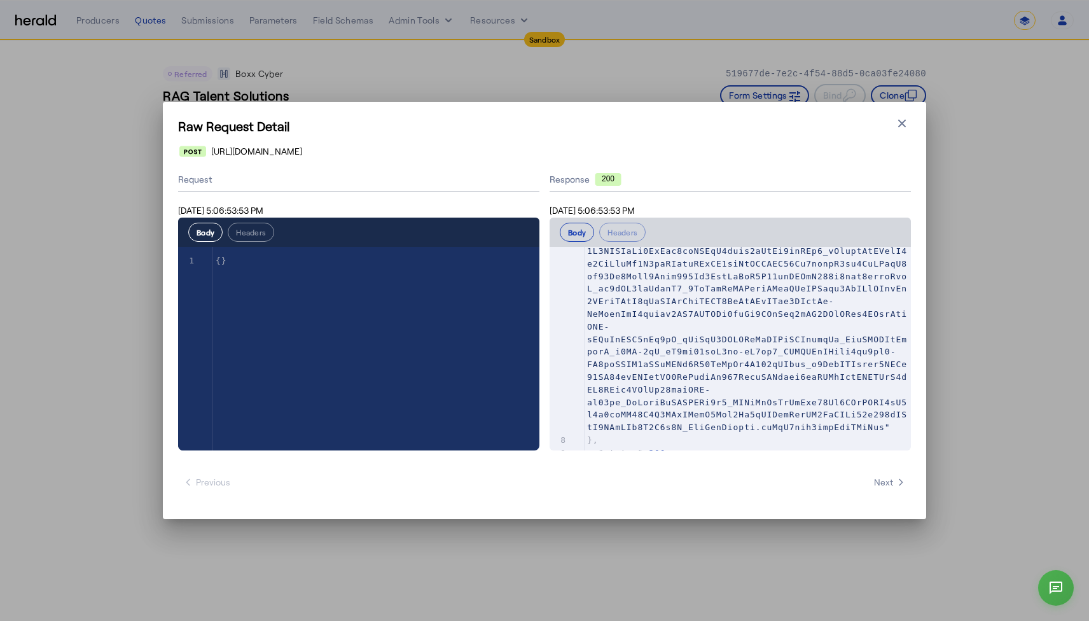
scroll to position [921, 0]
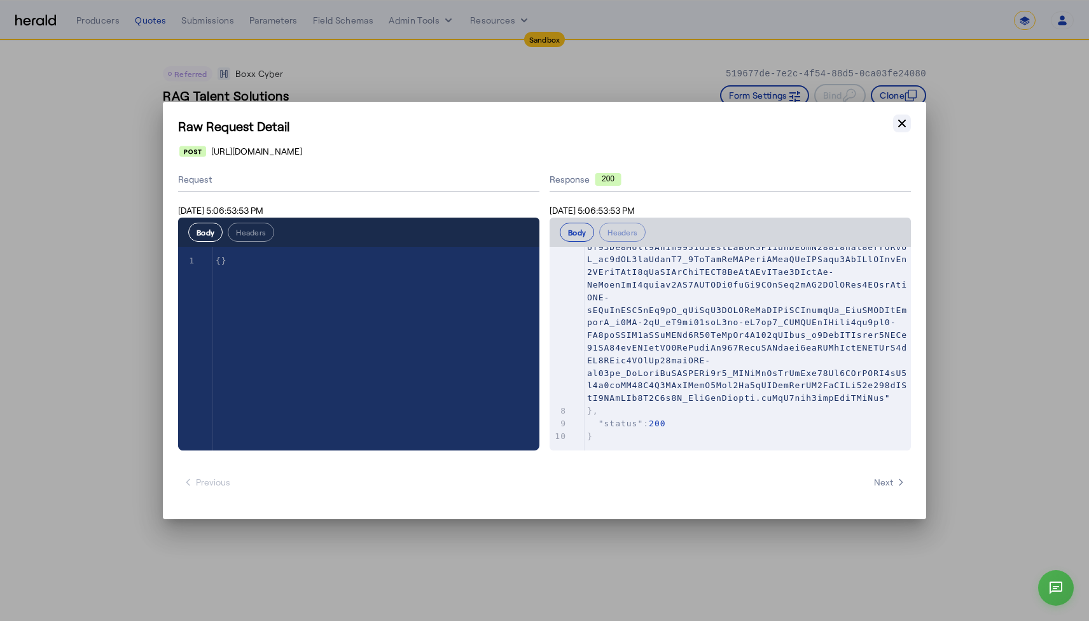
click at [897, 123] on icon "button" at bounding box center [902, 123] width 13 height 13
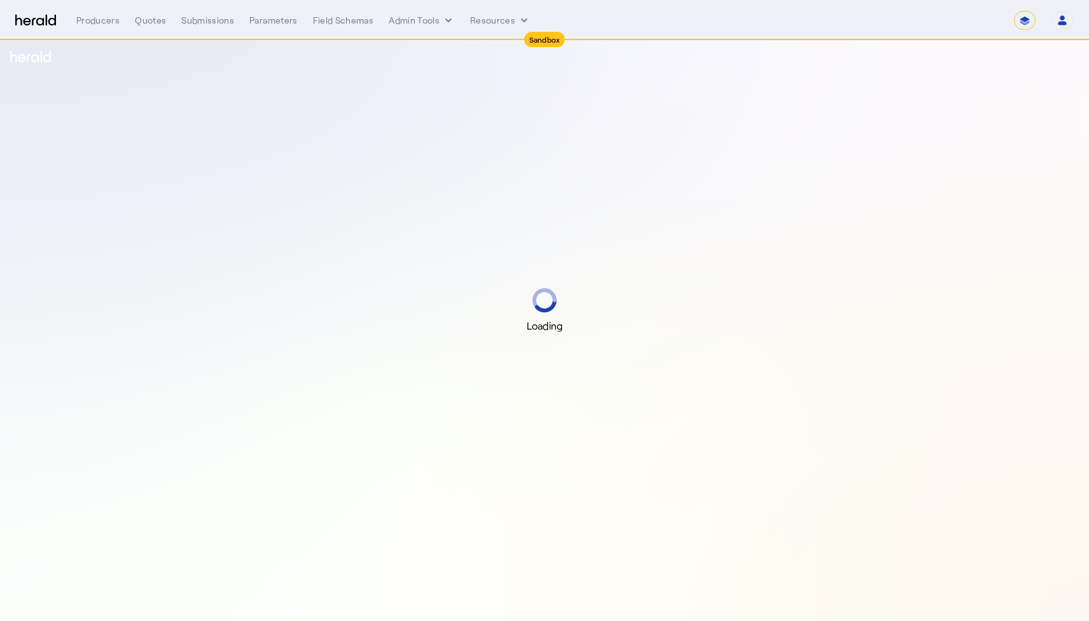
select select "*******"
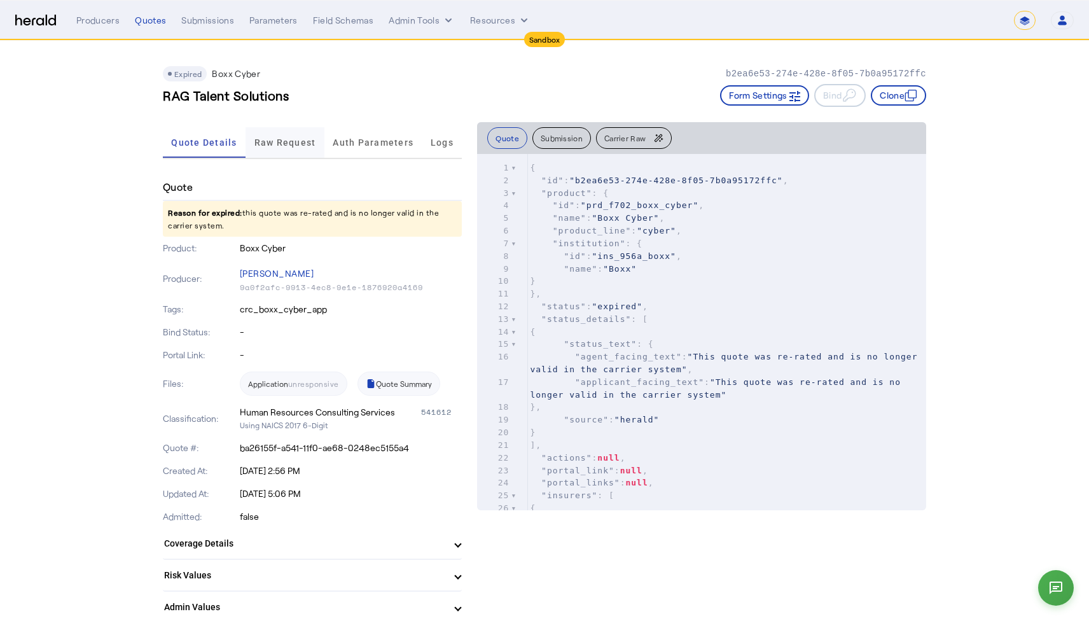
click at [286, 153] on span "Raw Request" at bounding box center [286, 142] width 62 height 31
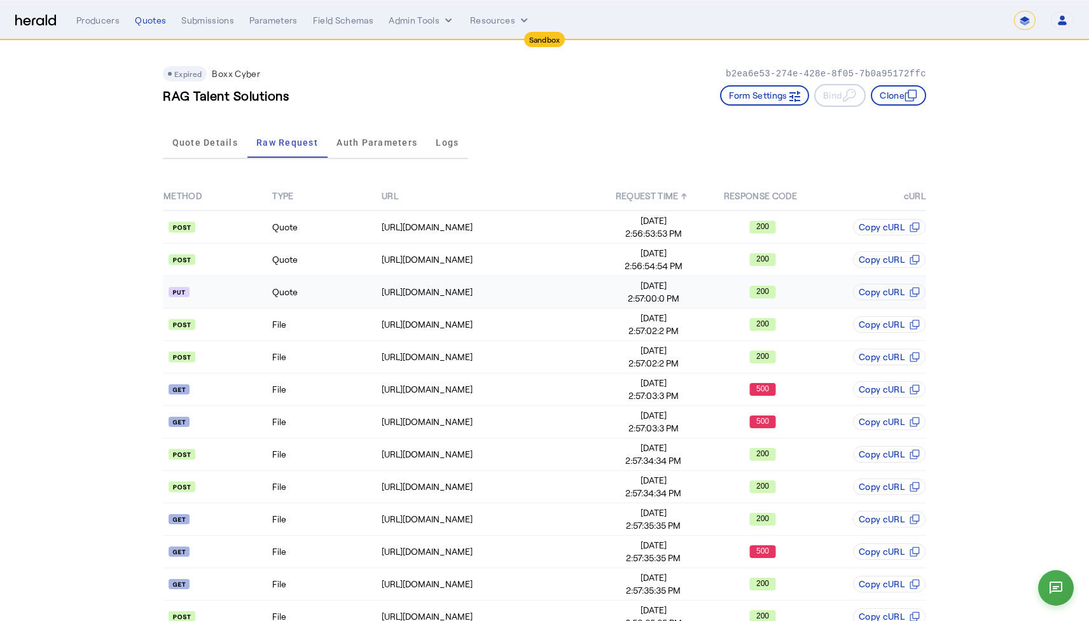
click at [245, 293] on api-badge at bounding box center [218, 292] width 108 height 13
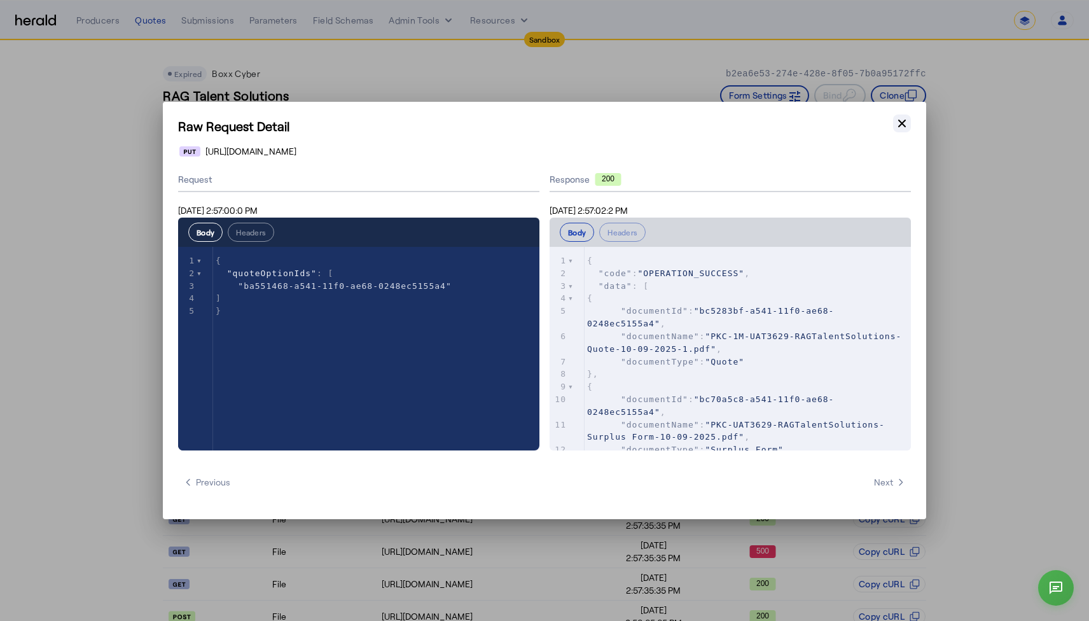
click at [896, 118] on icon "button" at bounding box center [902, 123] width 13 height 13
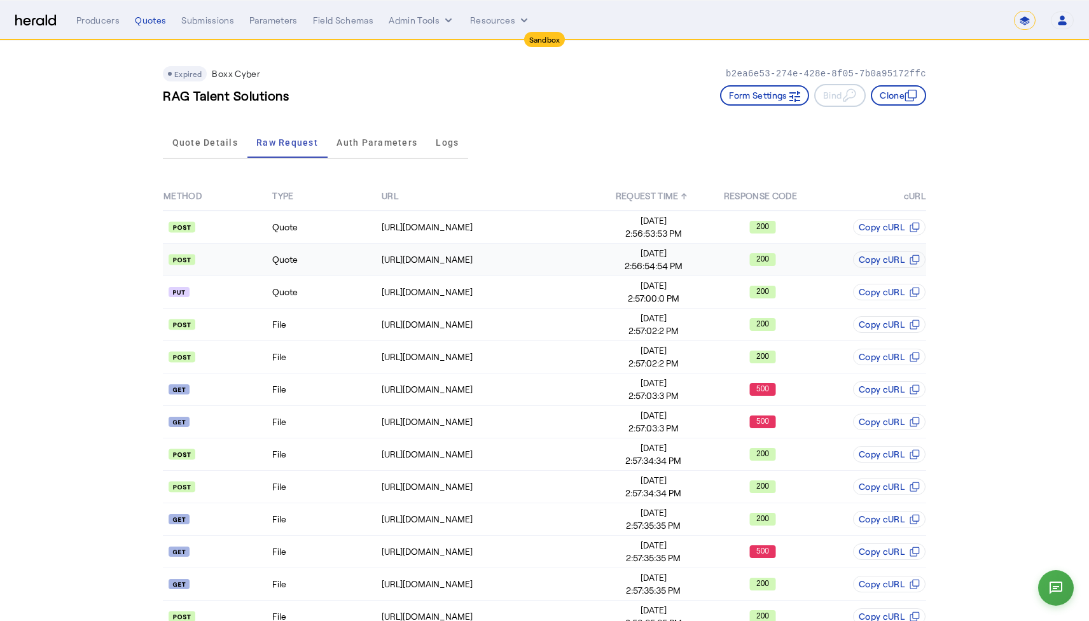
click at [309, 263] on td "Quote" at bounding box center [326, 260] width 109 height 32
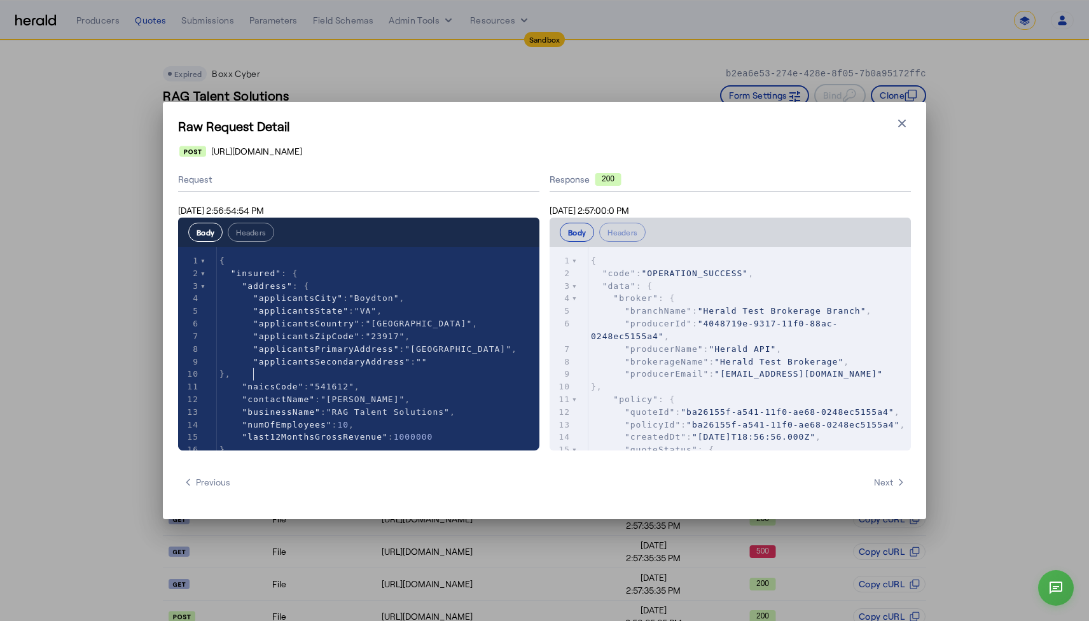
type textarea "**********"
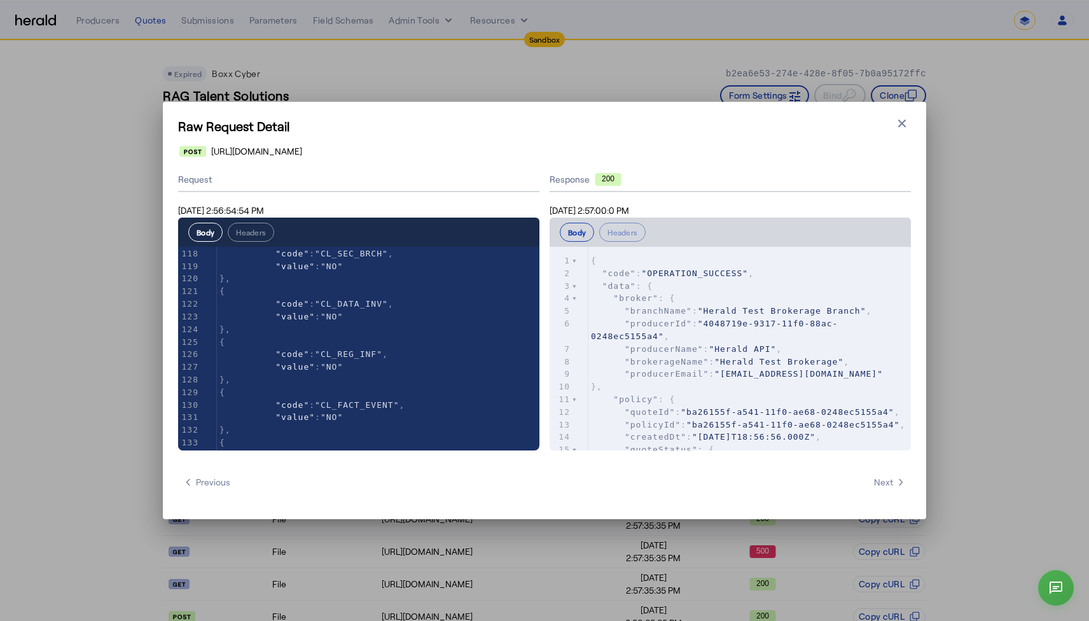
scroll to position [1608, 0]
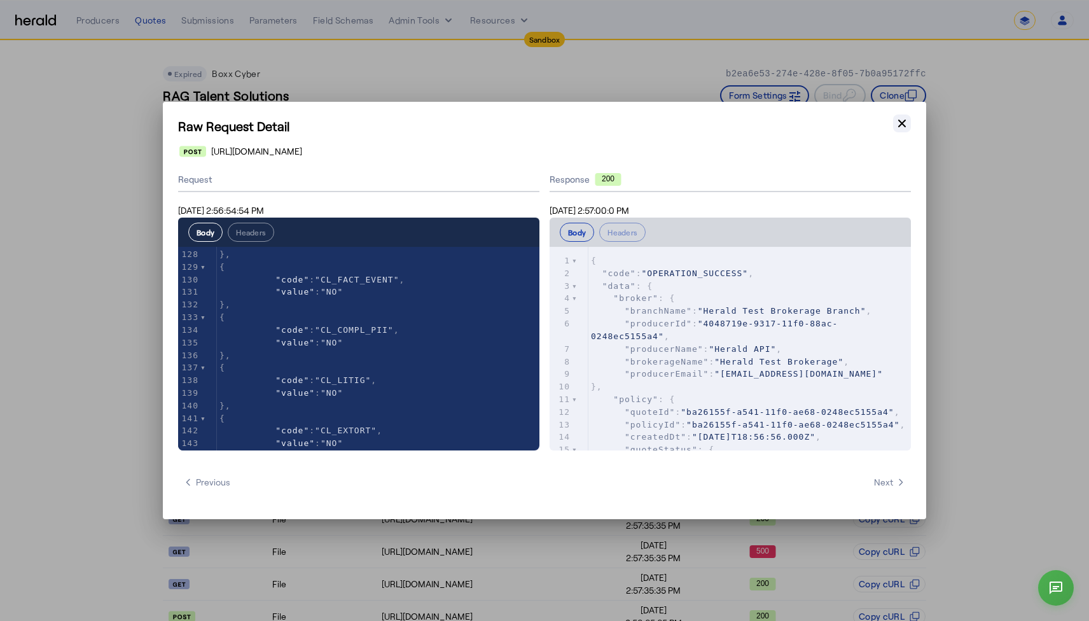
click at [907, 122] on icon "button" at bounding box center [902, 123] width 13 height 13
